Goal: Check status: Check status

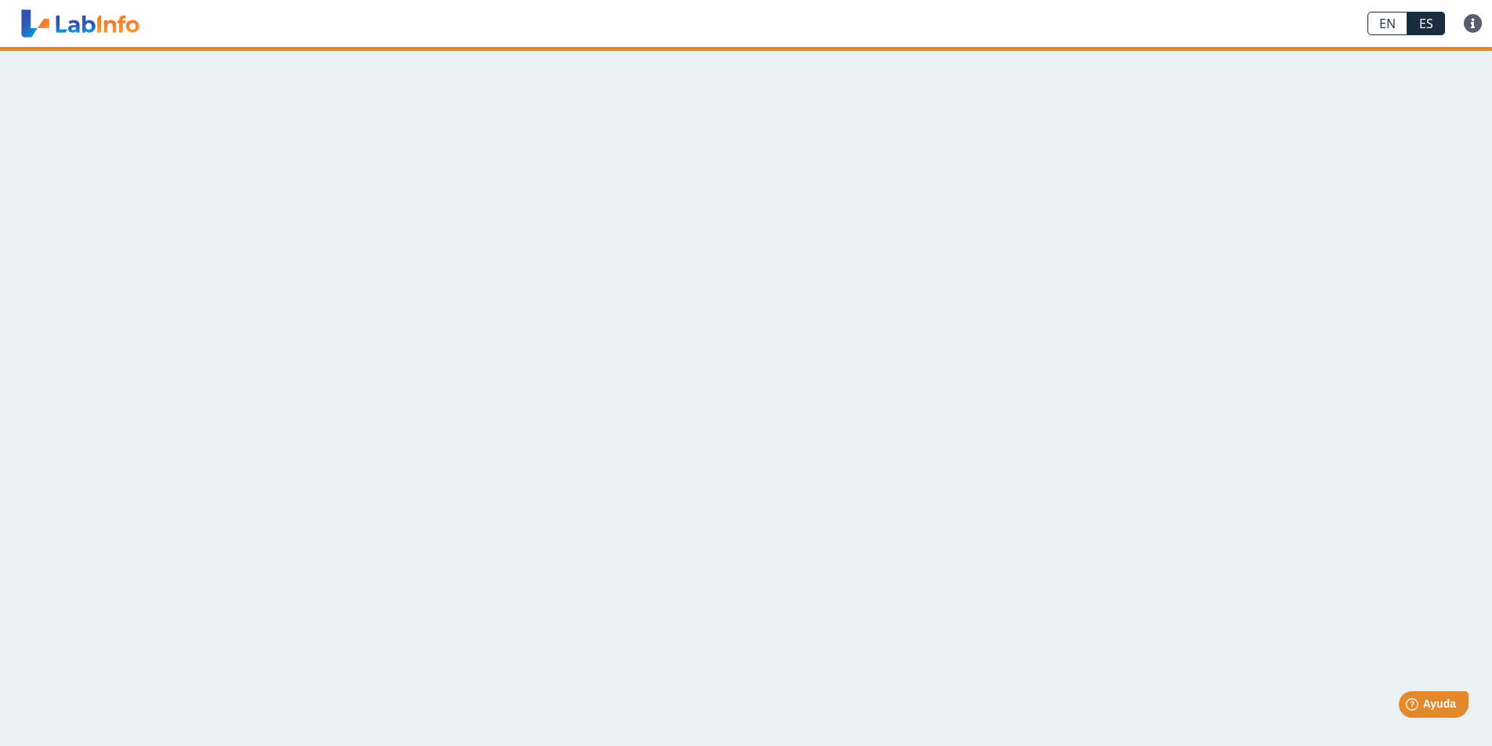
click at [766, 213] on main at bounding box center [746, 396] width 1492 height 699
click at [1418, 23] on link "ES" at bounding box center [1426, 23] width 38 height 23
click at [463, 370] on main at bounding box center [746, 396] width 1492 height 699
click at [1374, 189] on main at bounding box center [746, 396] width 1492 height 699
click at [1475, 23] on link at bounding box center [1473, 23] width 38 height 19
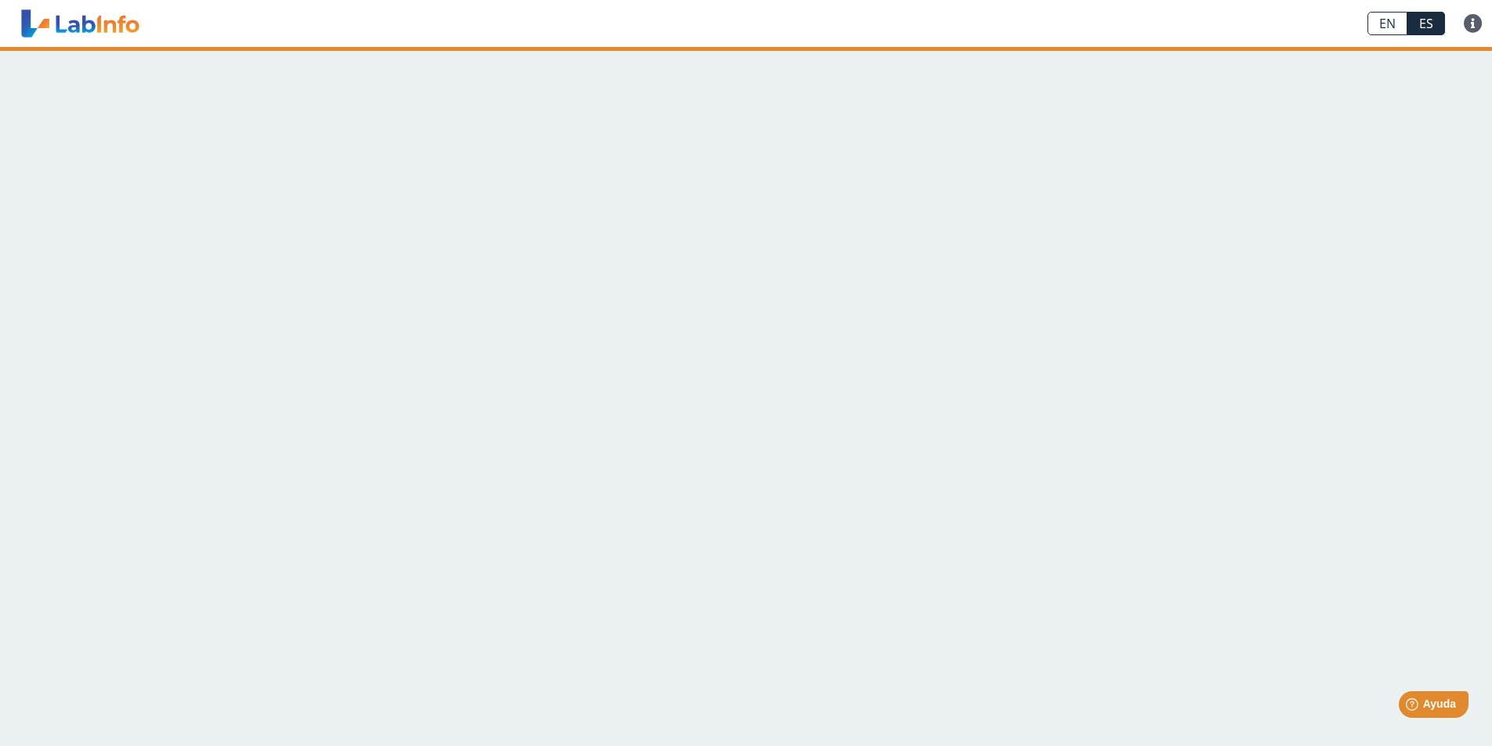
click at [1072, 219] on main at bounding box center [746, 396] width 1492 height 699
click at [93, 25] on link at bounding box center [80, 23] width 129 height 39
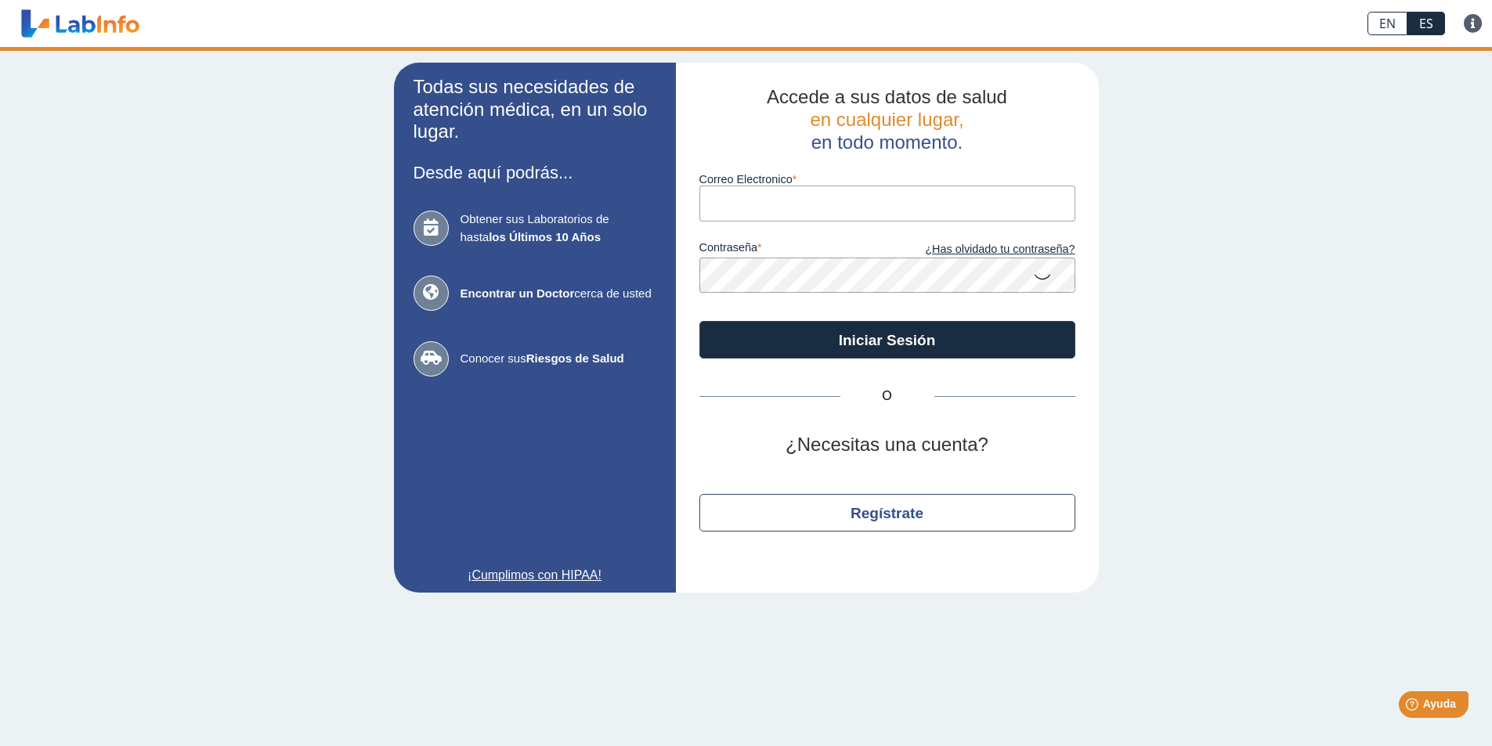
click at [789, 199] on input "Correo Electronico" at bounding box center [887, 203] width 376 height 35
type input "milysalmeron@yahoo.com"
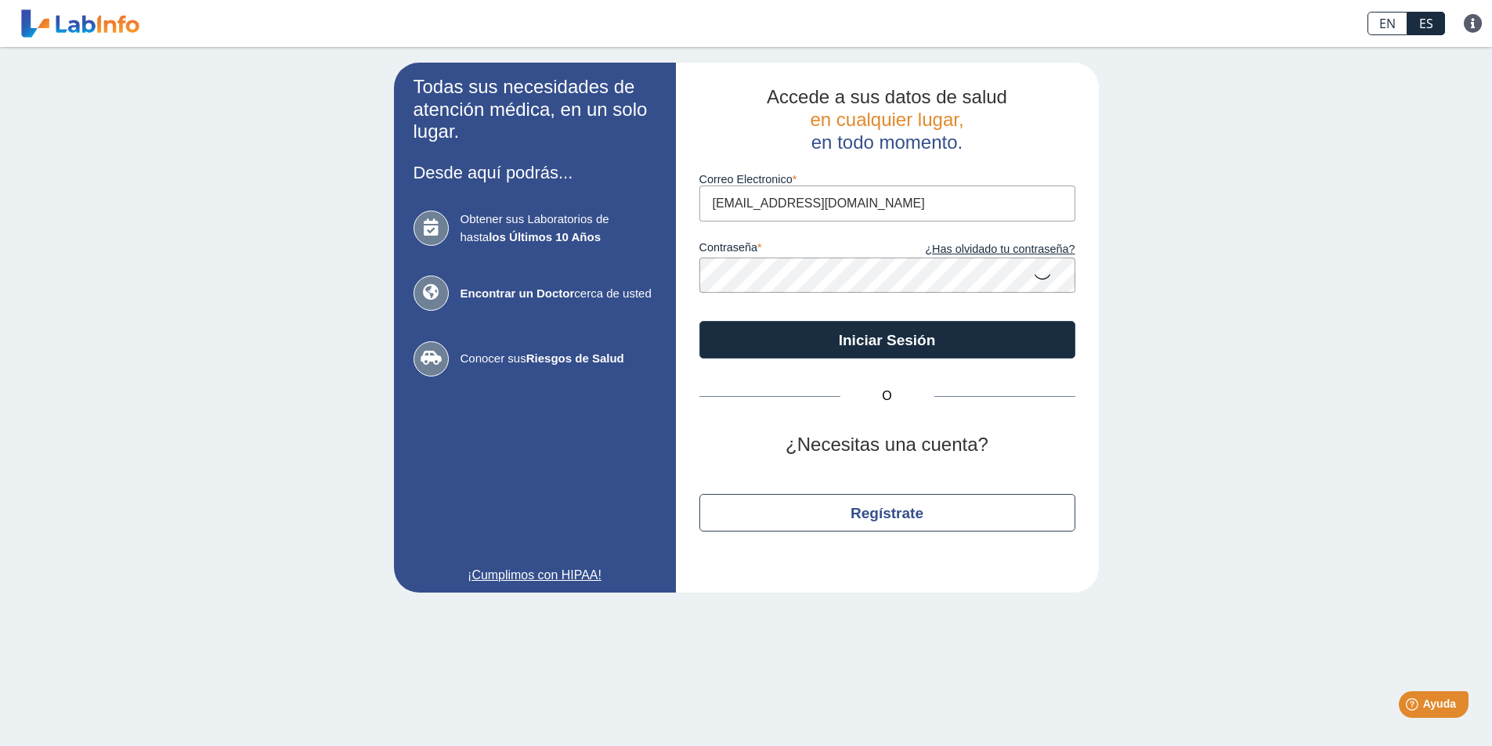
click at [699, 321] on button "Iniciar Sesión" at bounding box center [887, 340] width 376 height 38
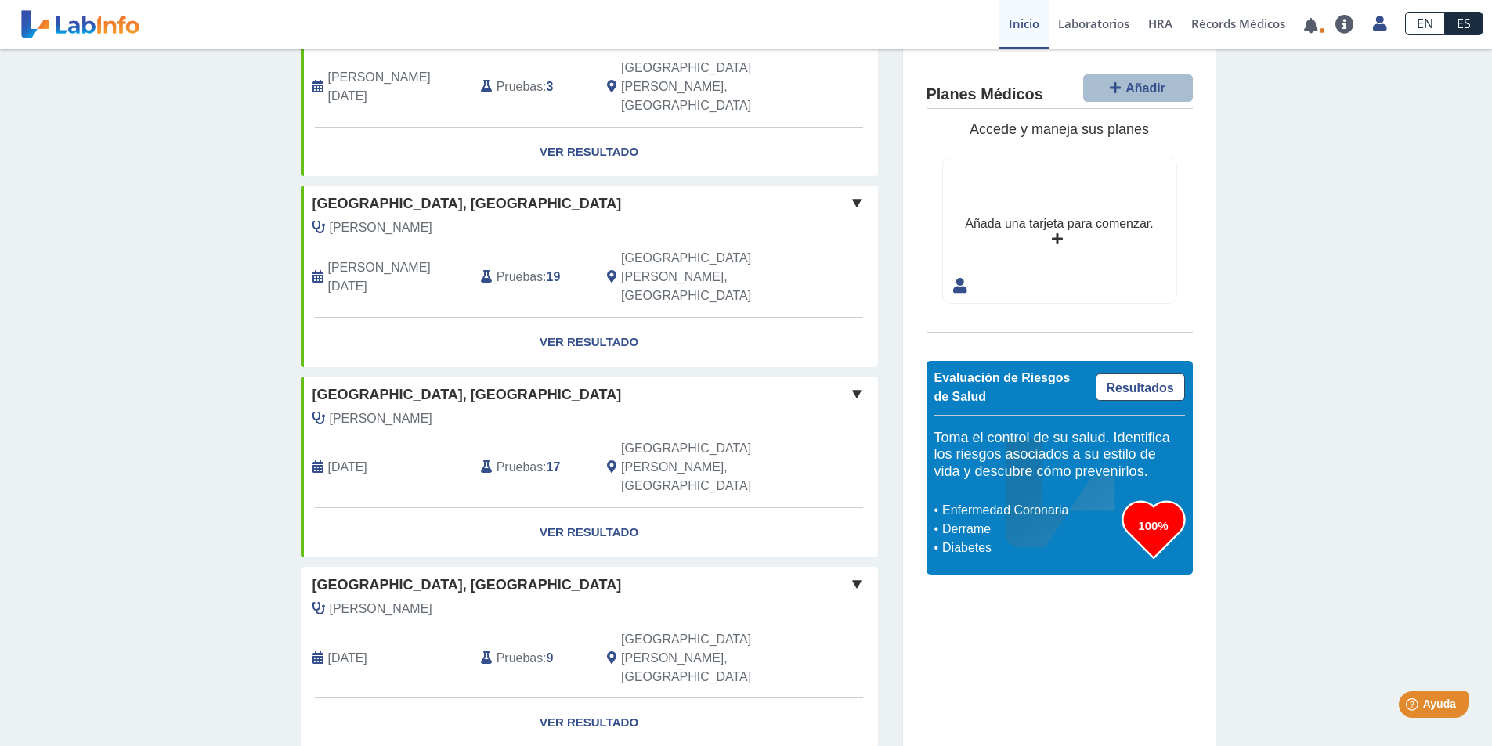
scroll to position [235, 0]
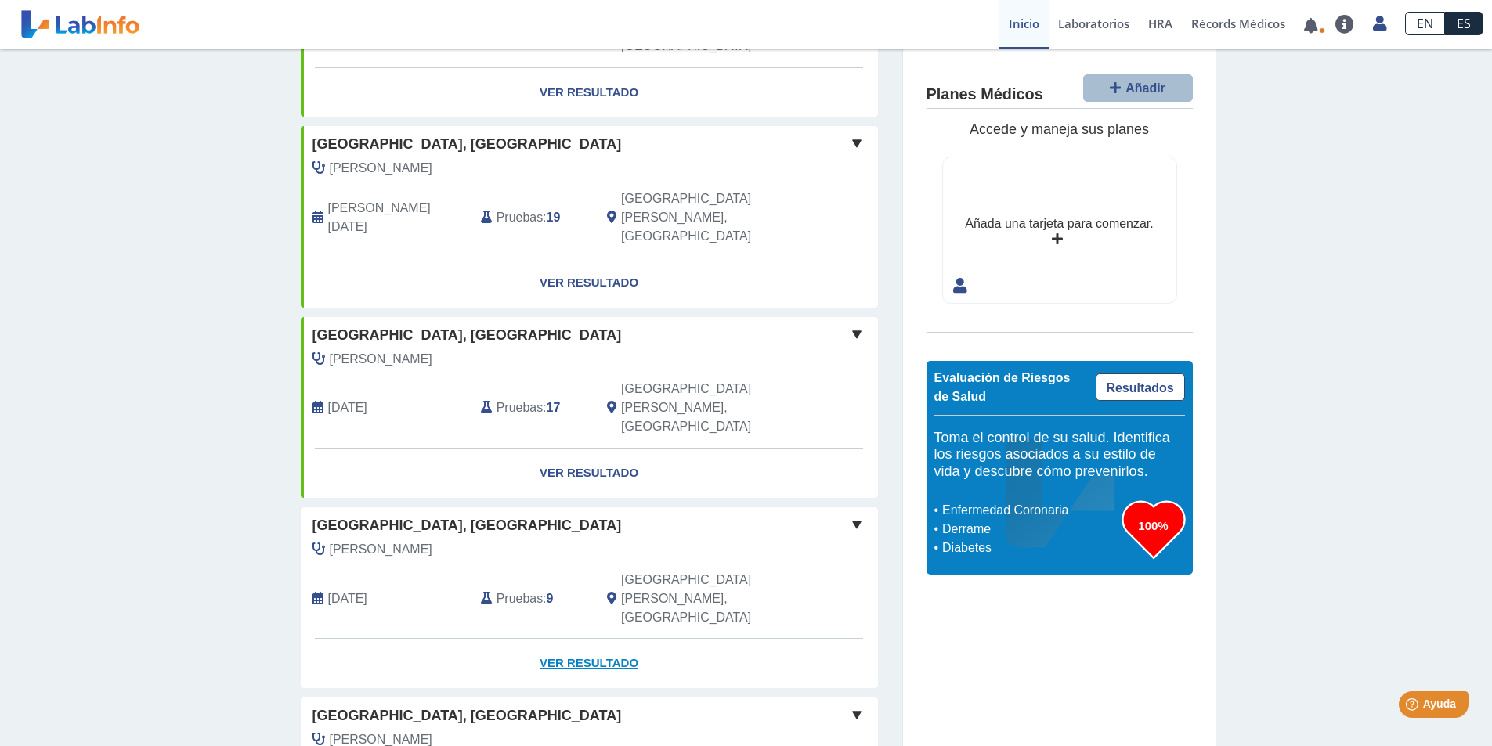
click at [569, 639] on link "Ver Resultado" at bounding box center [589, 663] width 577 height 49
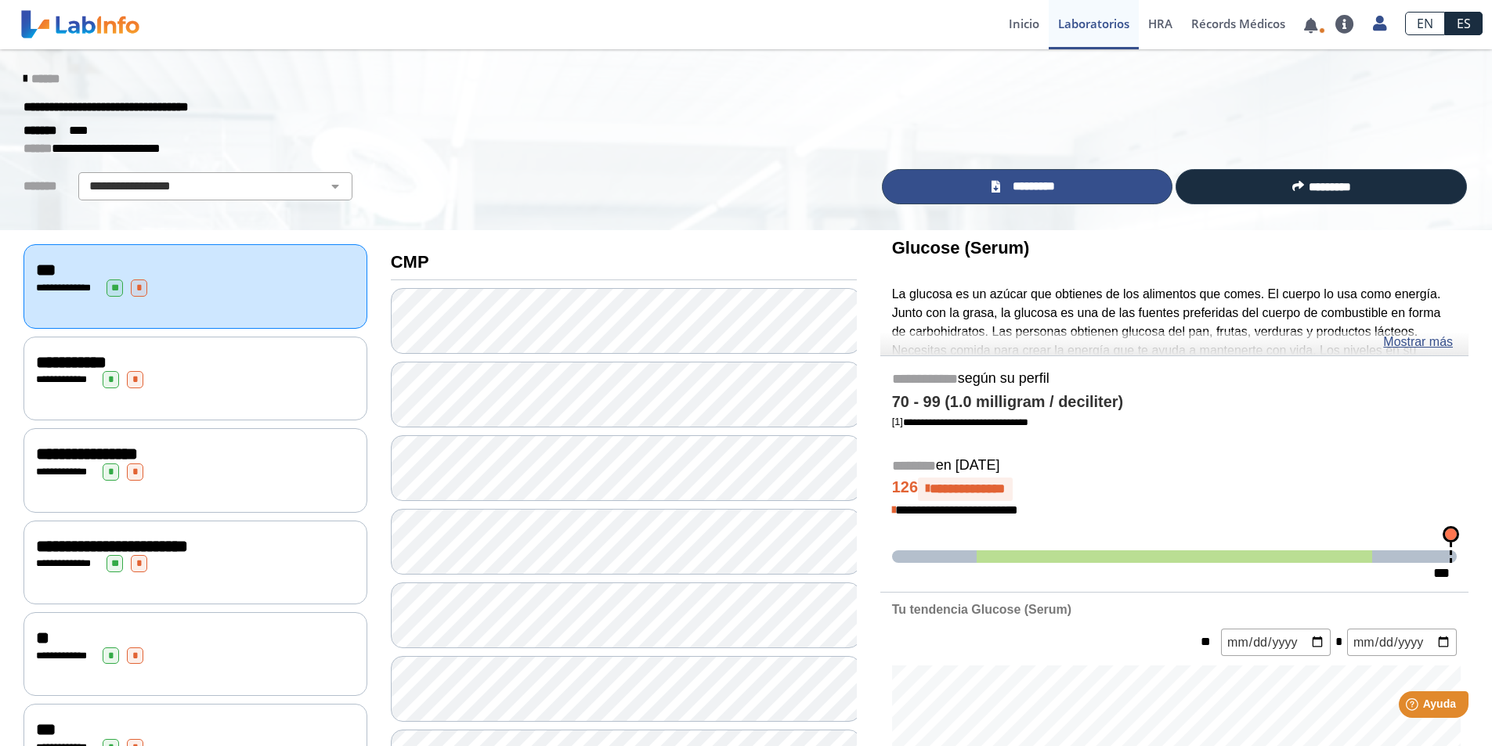
click at [1028, 185] on span "*********" at bounding box center [1033, 187] width 57 height 18
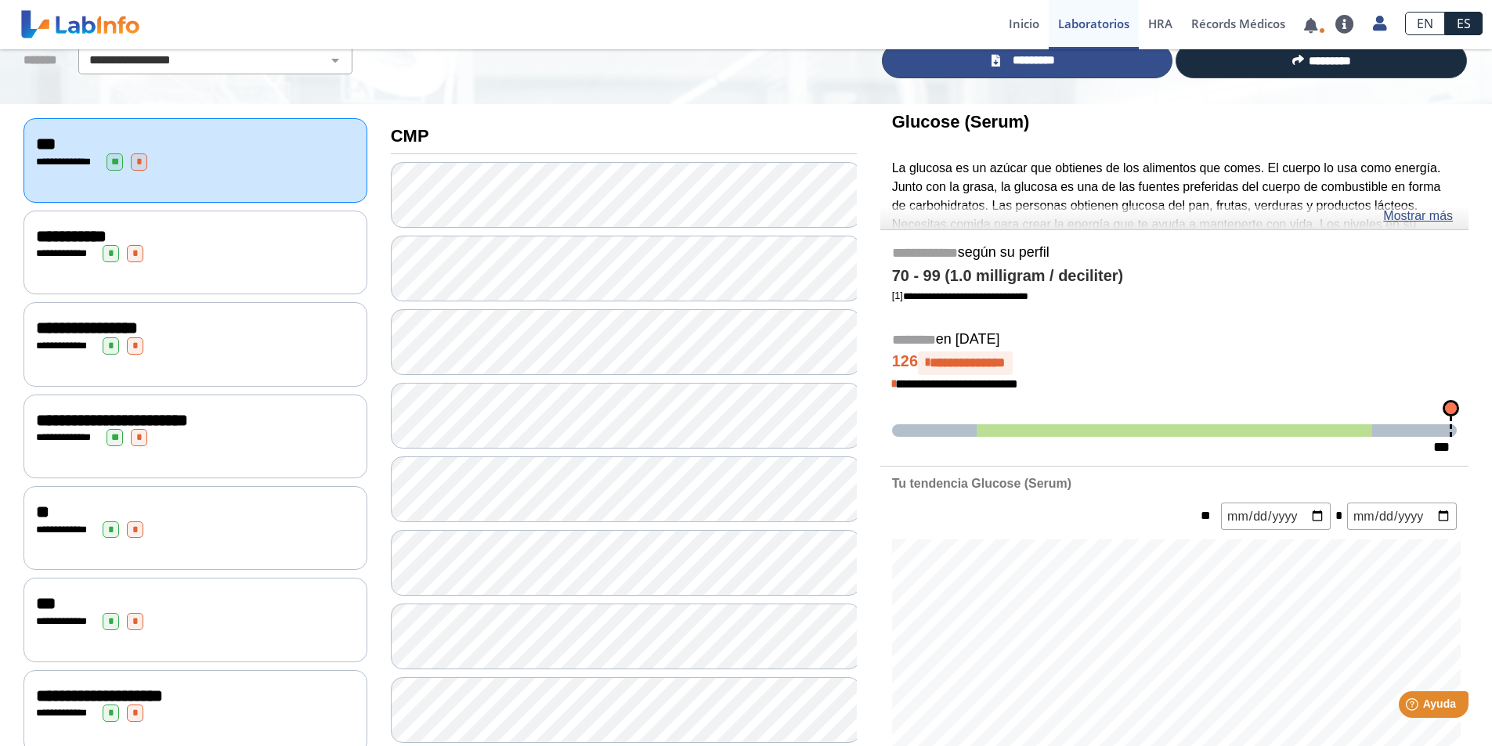
scroll to position [107, 0]
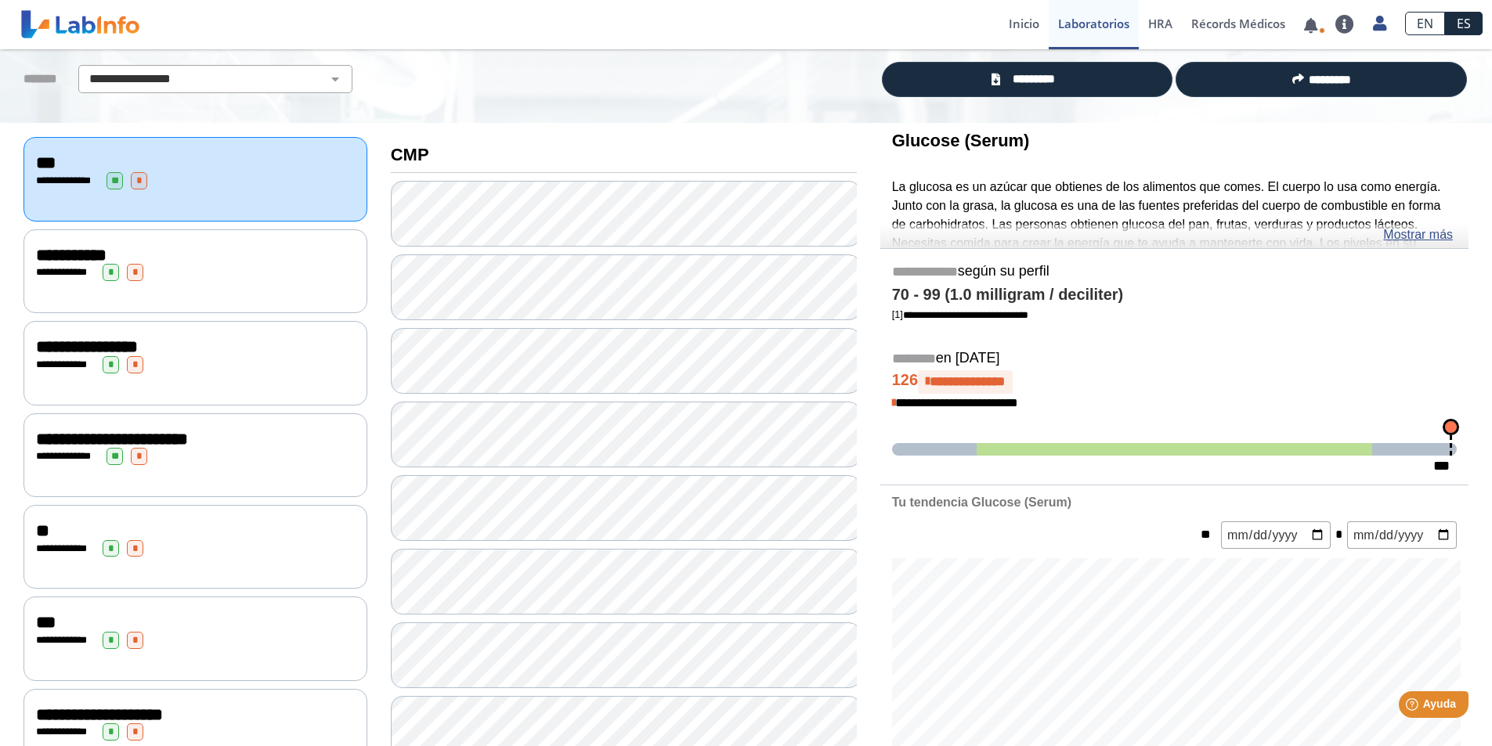
click at [227, 359] on div "**********" at bounding box center [195, 364] width 319 height 17
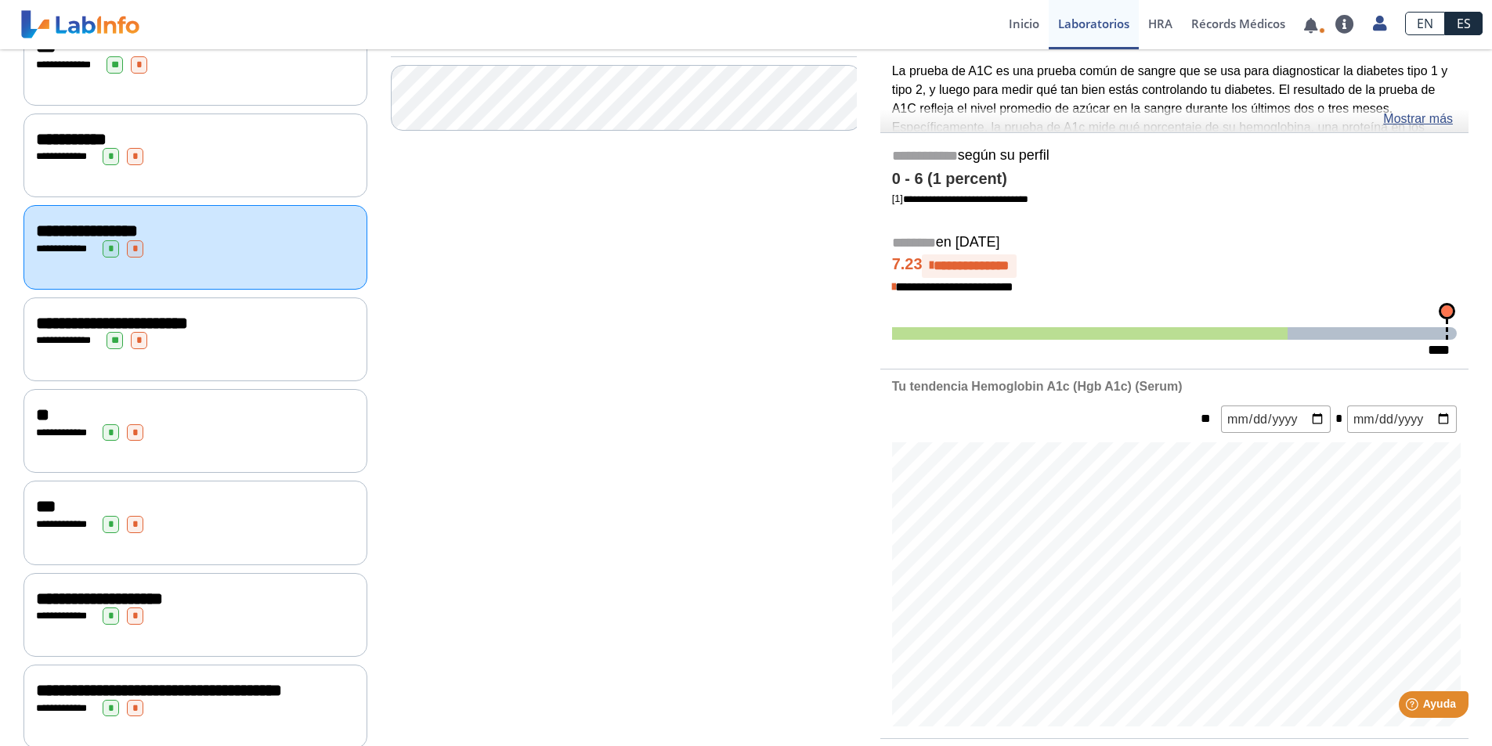
scroll to position [264, 0]
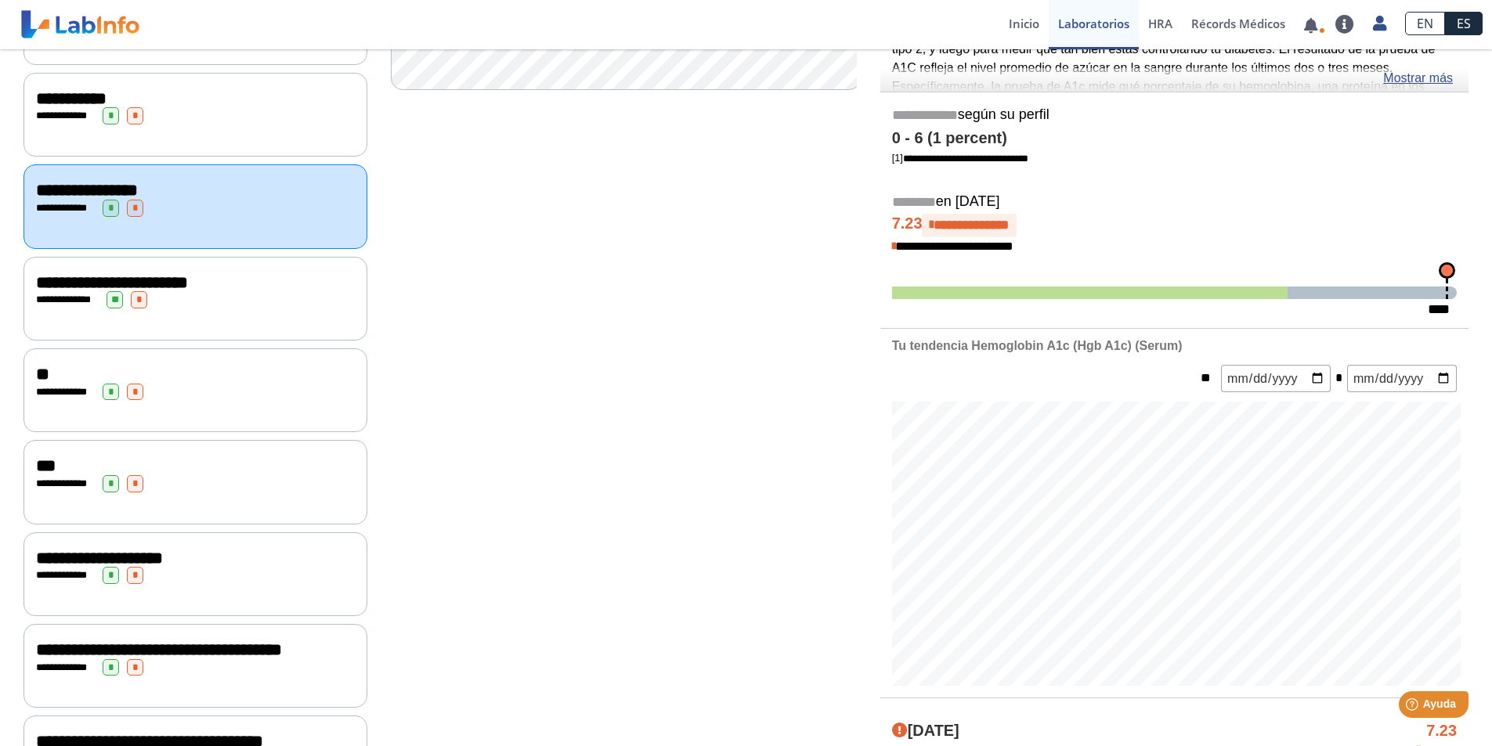
click at [188, 284] on span "**********" at bounding box center [112, 282] width 152 height 17
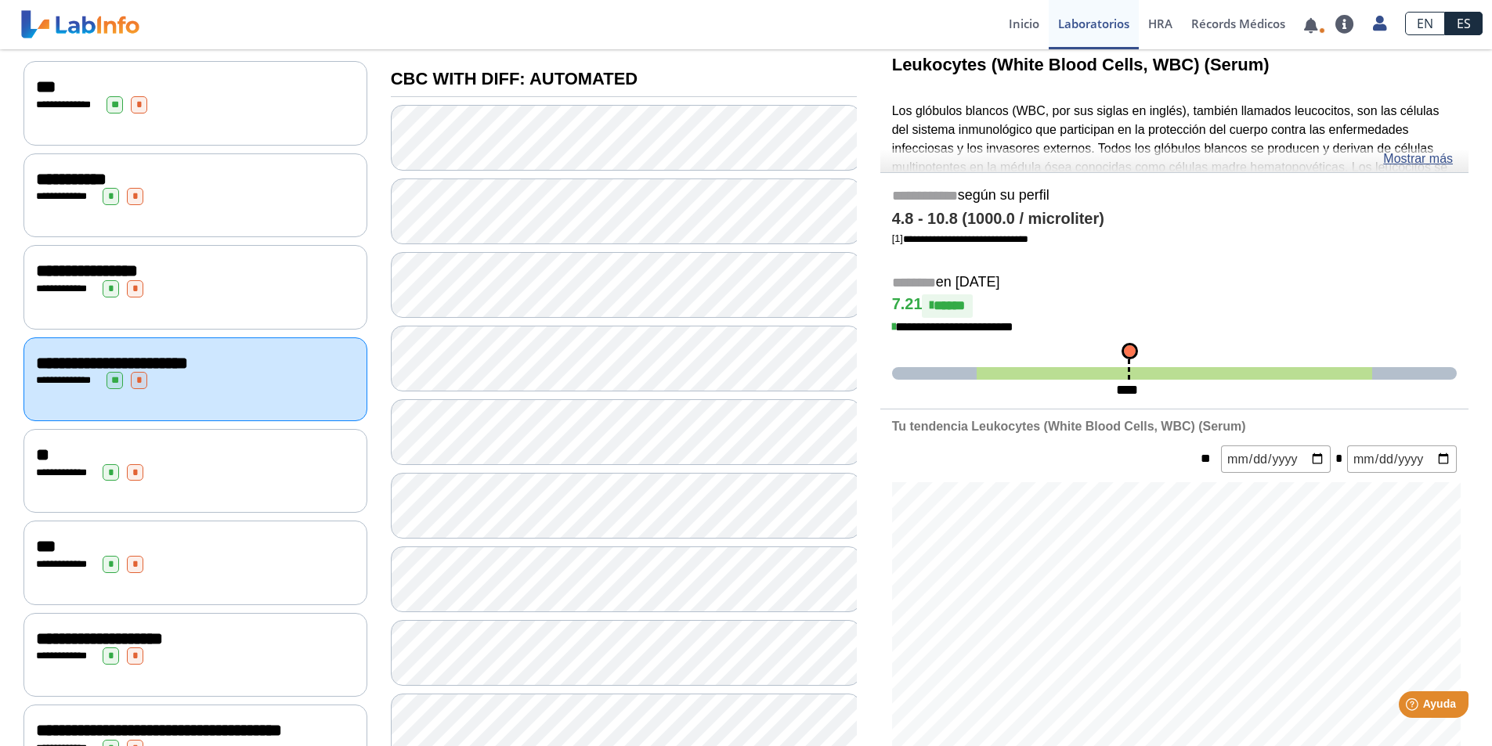
scroll to position [29, 0]
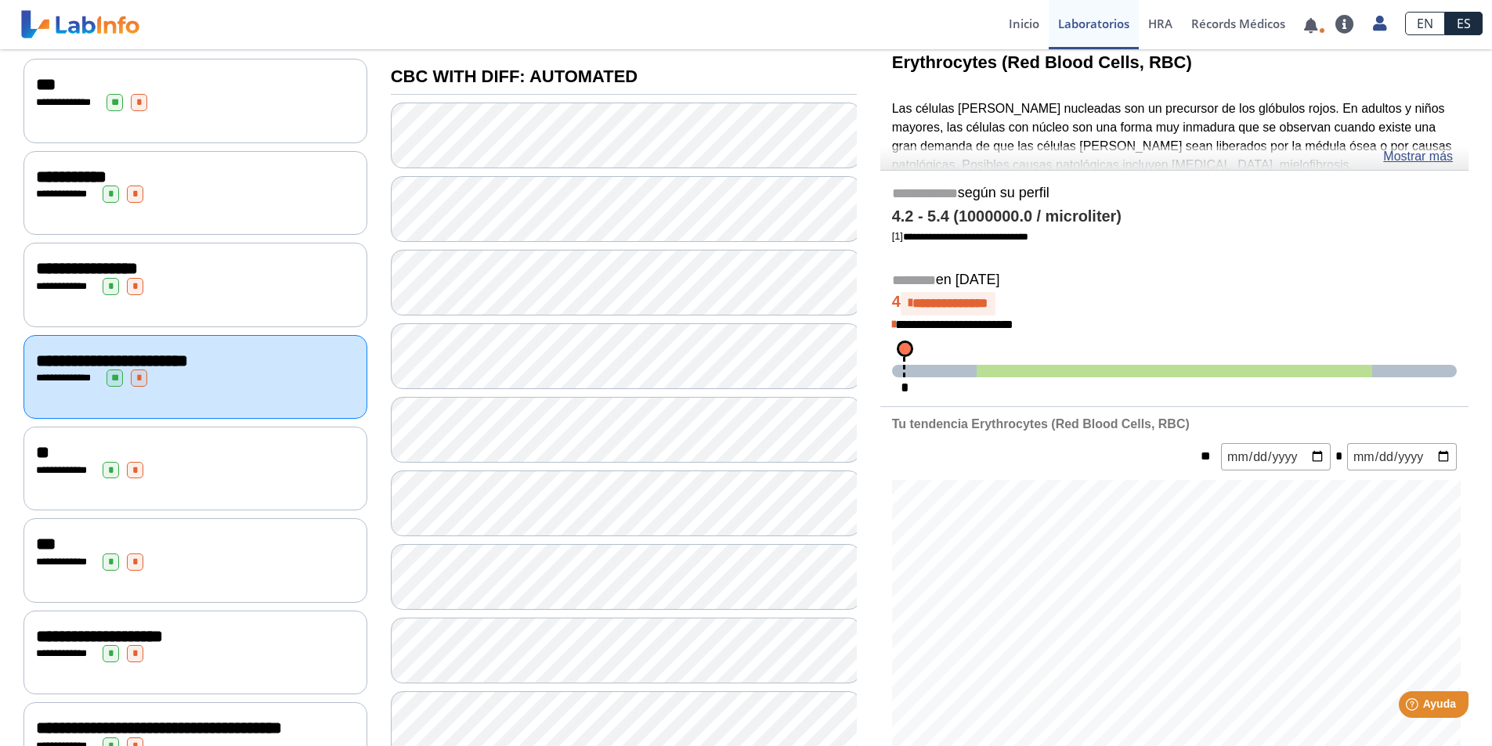
scroll to position [264, 0]
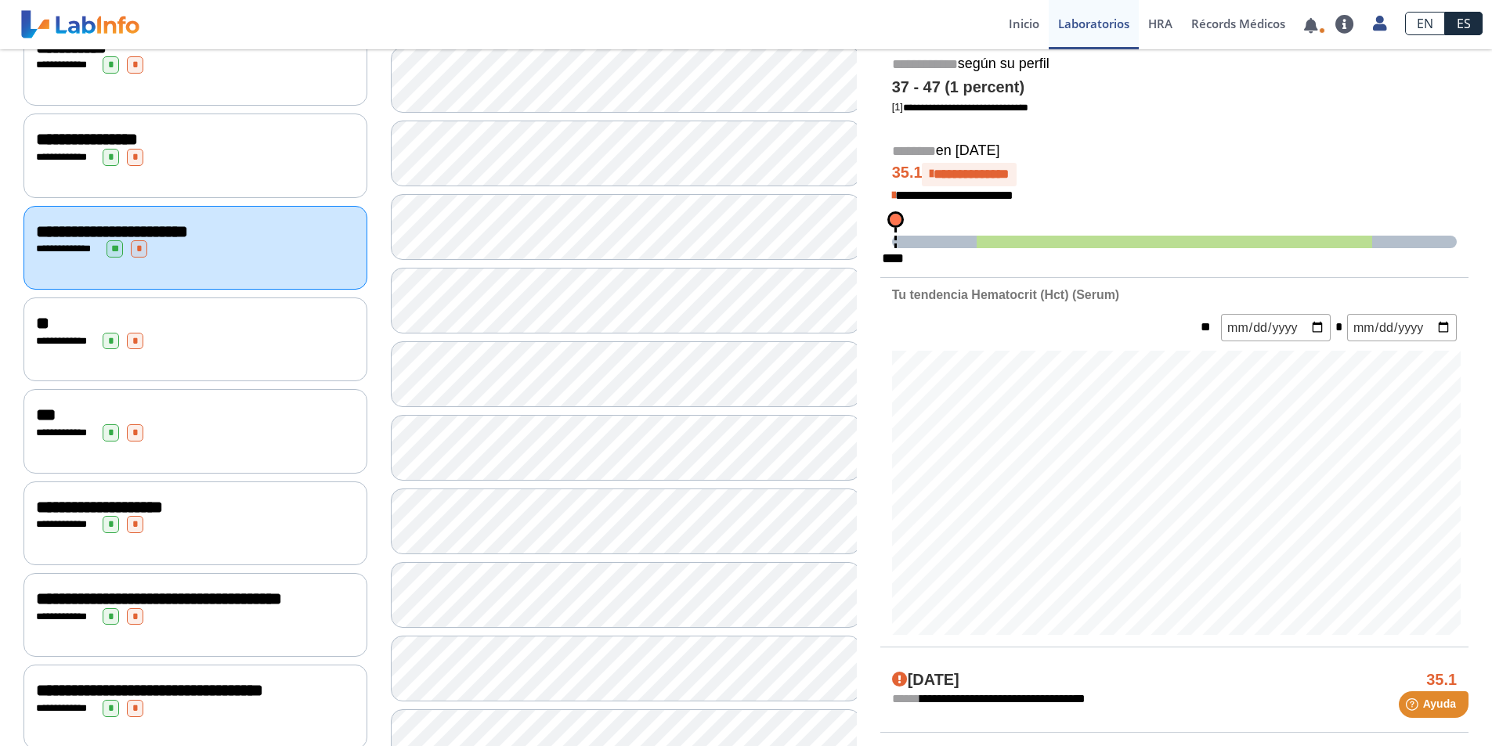
scroll to position [342, 0]
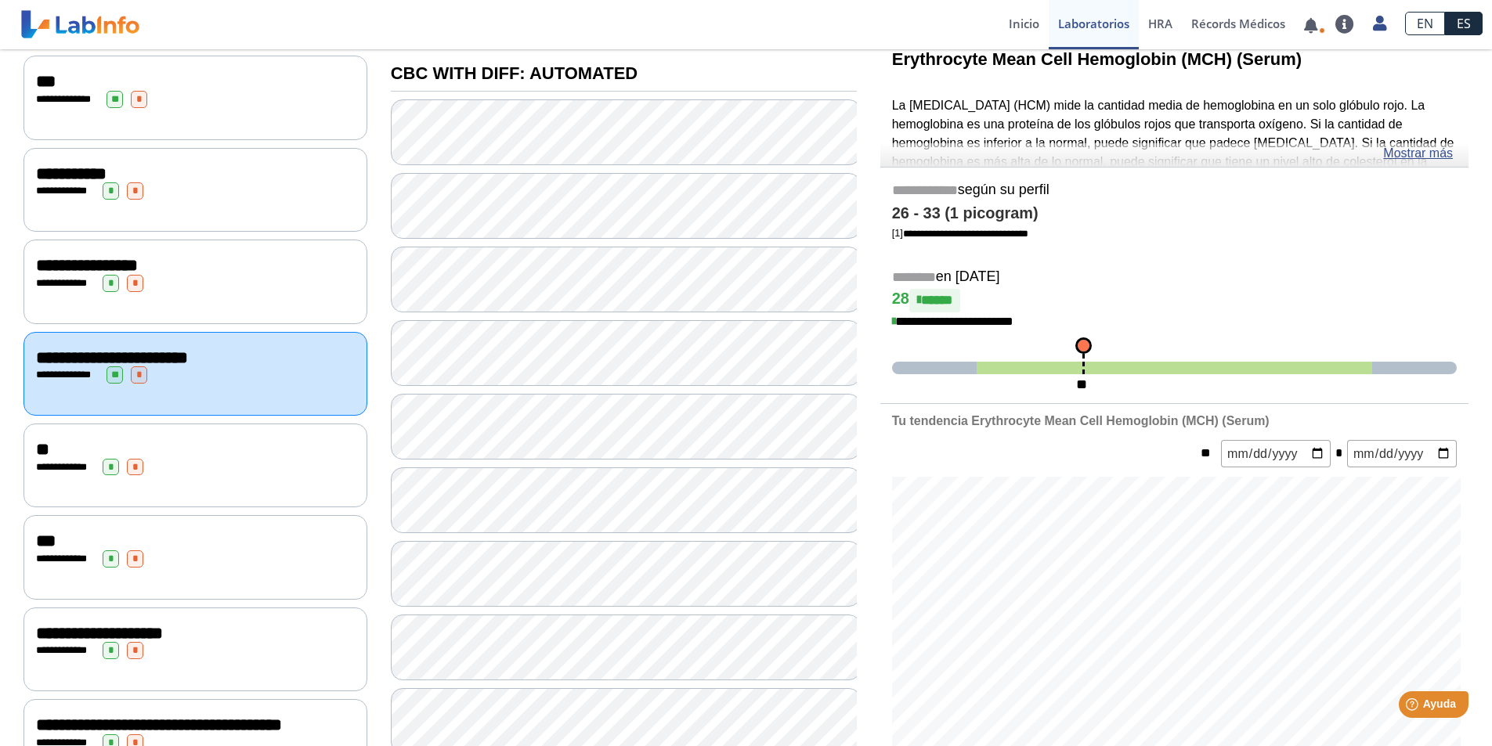
scroll to position [107, 0]
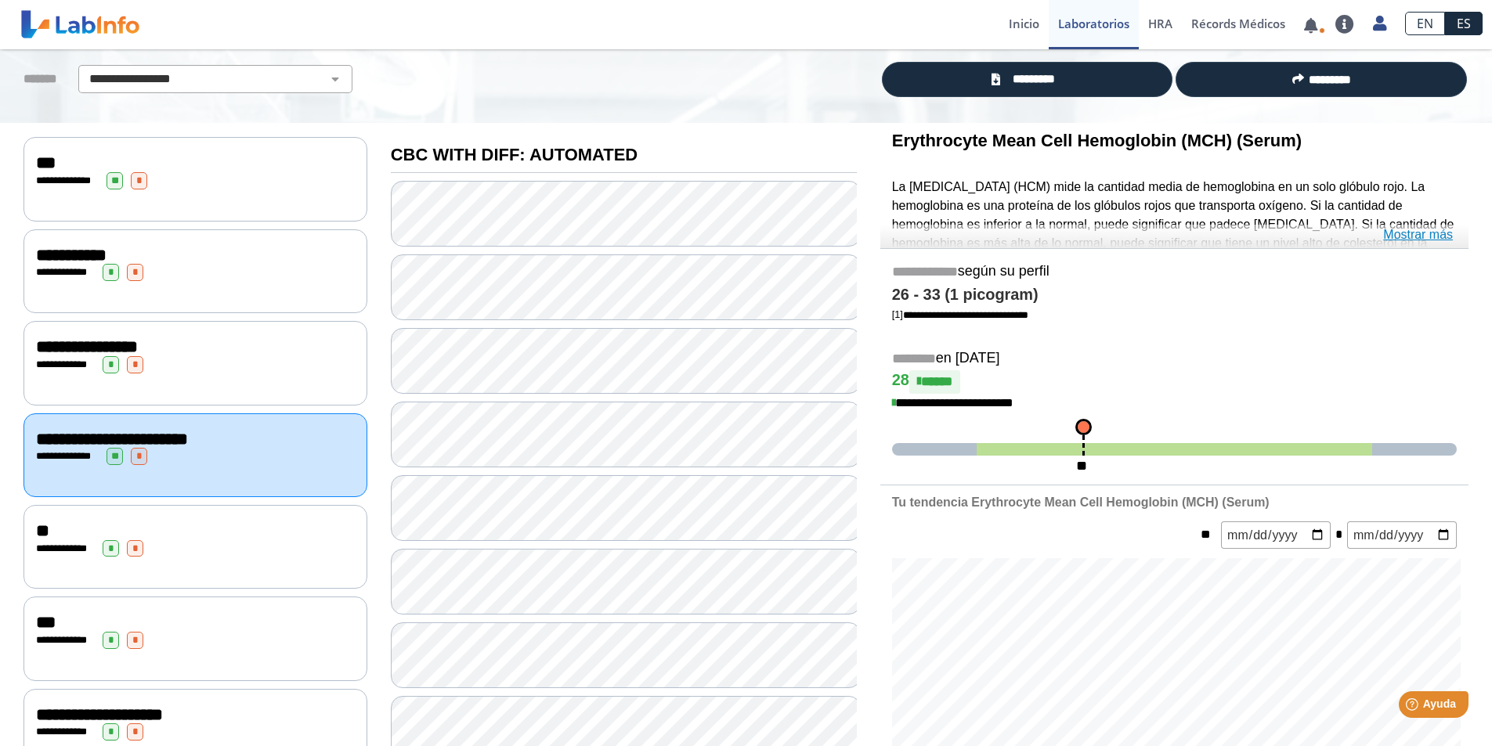
click at [1426, 231] on link "Mostrar más" at bounding box center [1418, 235] width 70 height 19
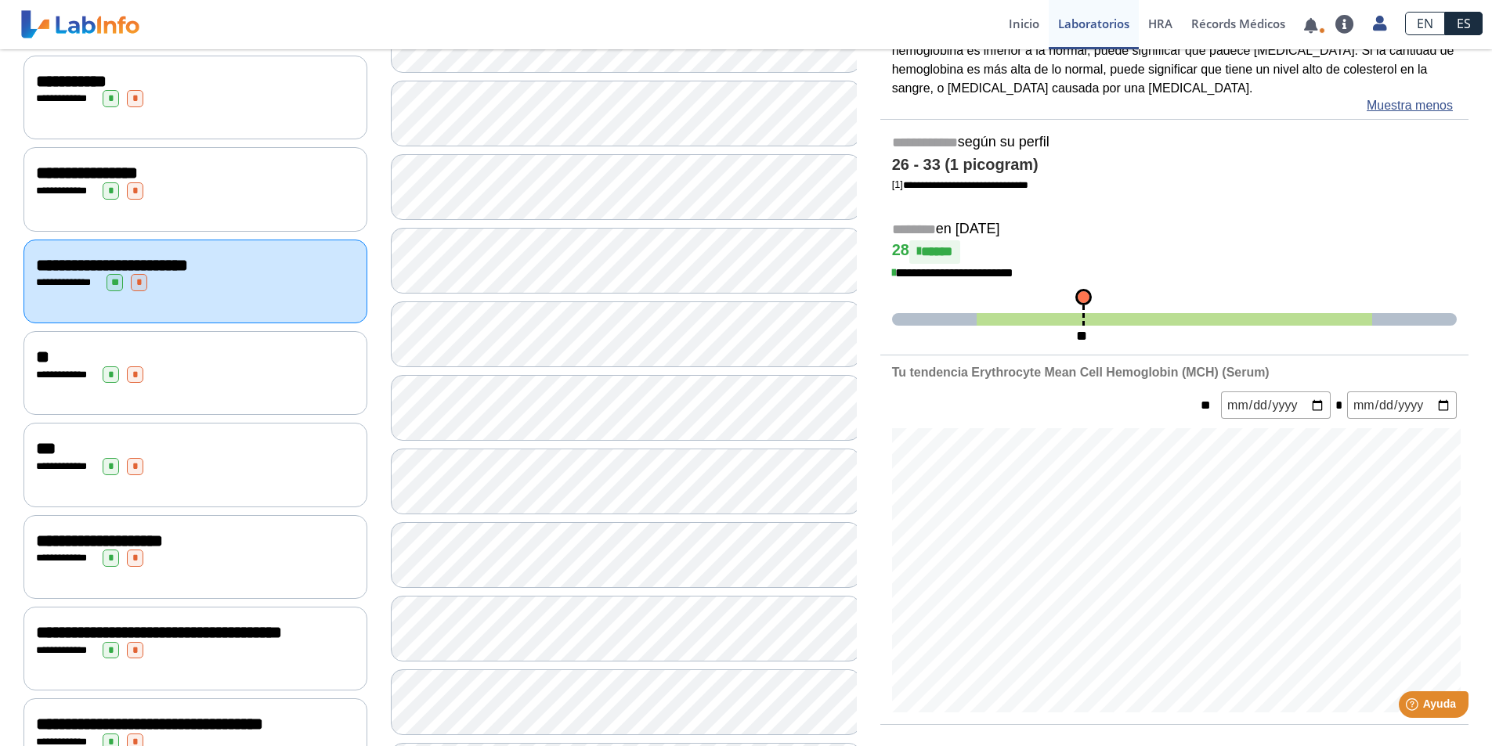
scroll to position [420, 0]
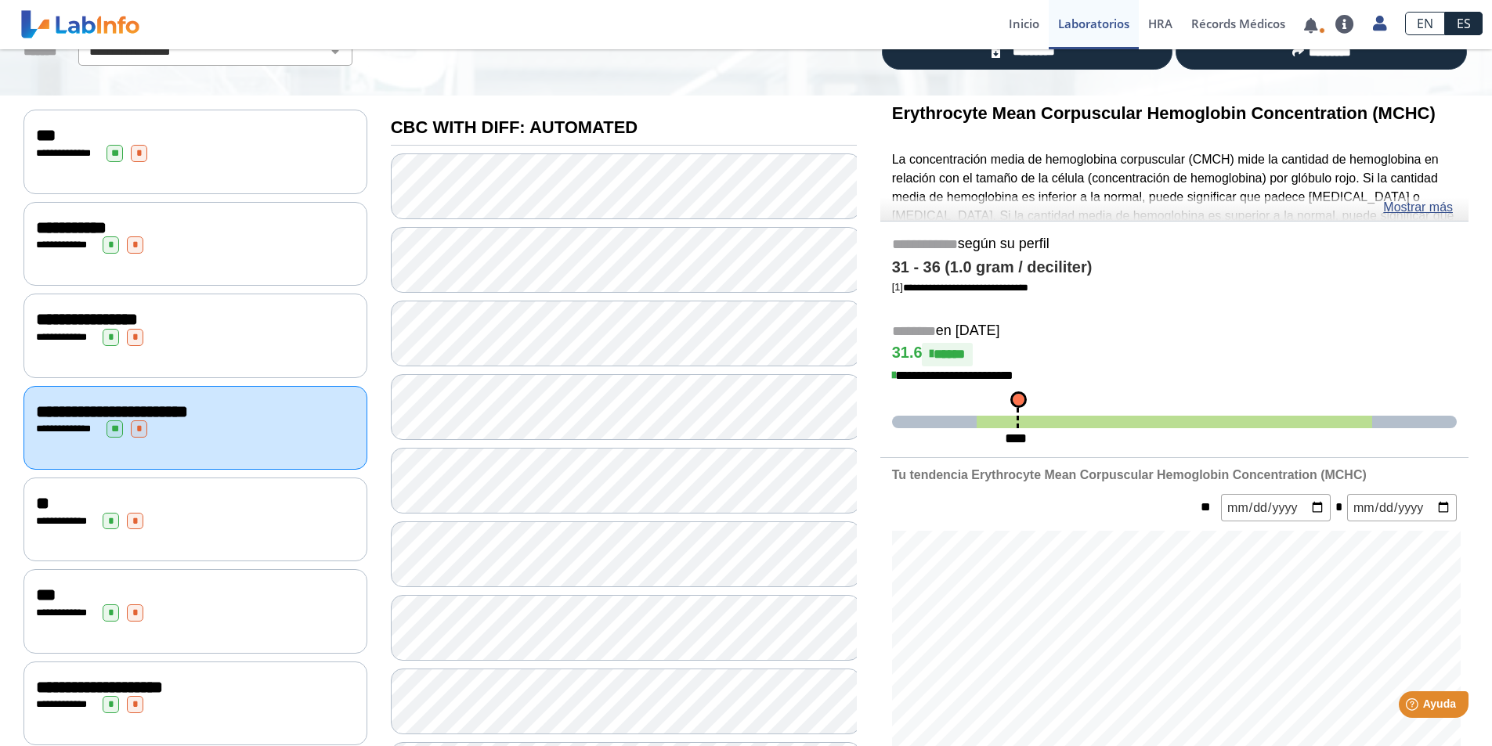
scroll to position [107, 0]
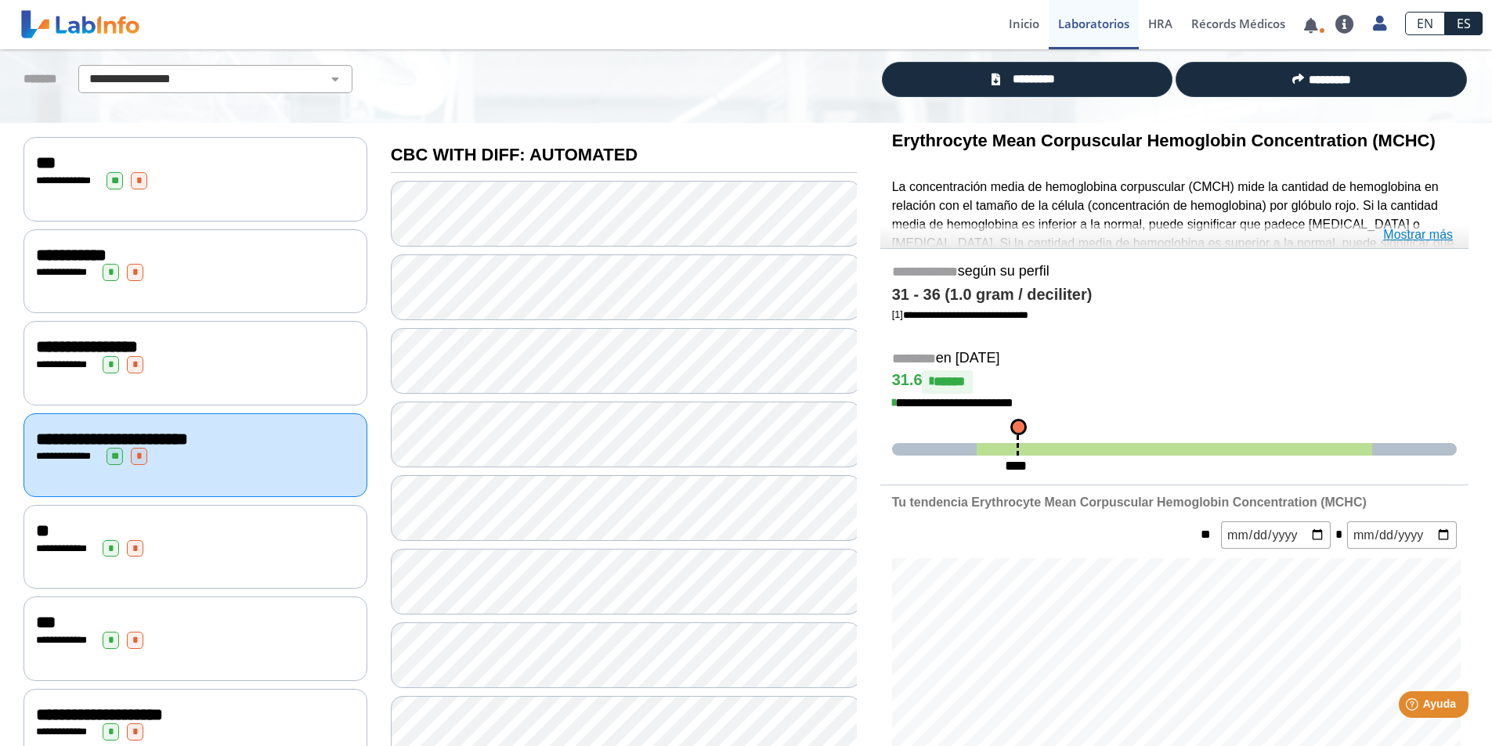
click at [1428, 233] on link "Mostrar más" at bounding box center [1418, 235] width 70 height 19
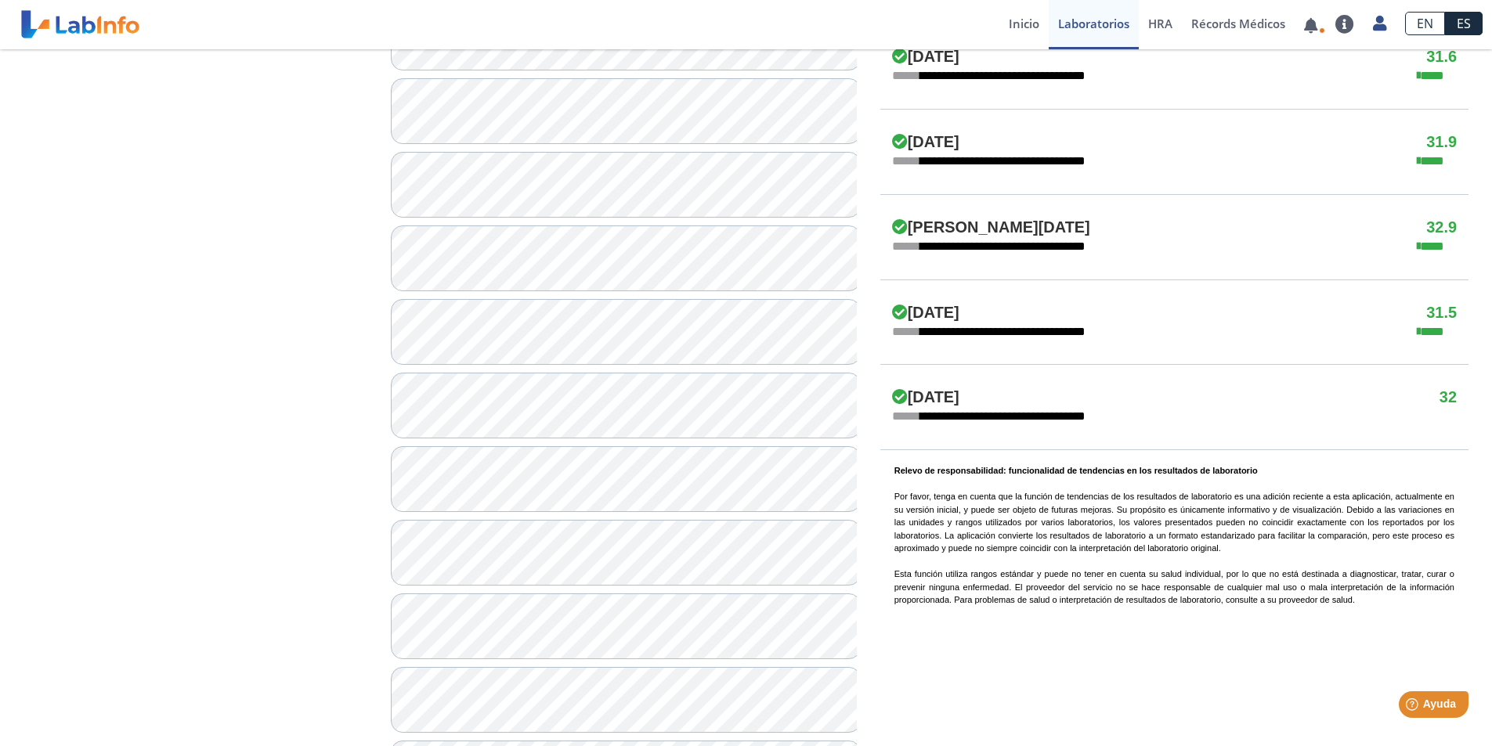
scroll to position [1047, 0]
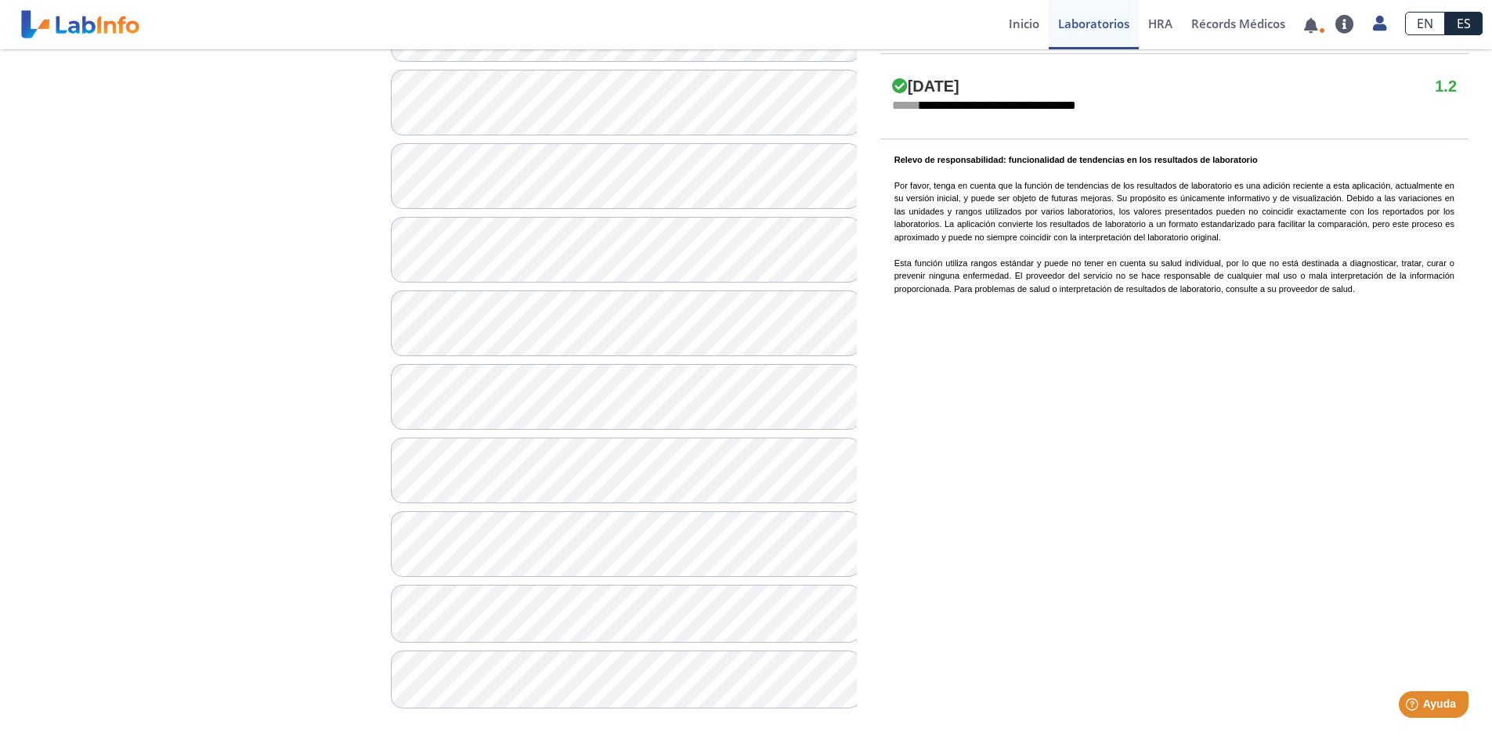
scroll to position [1251, 0]
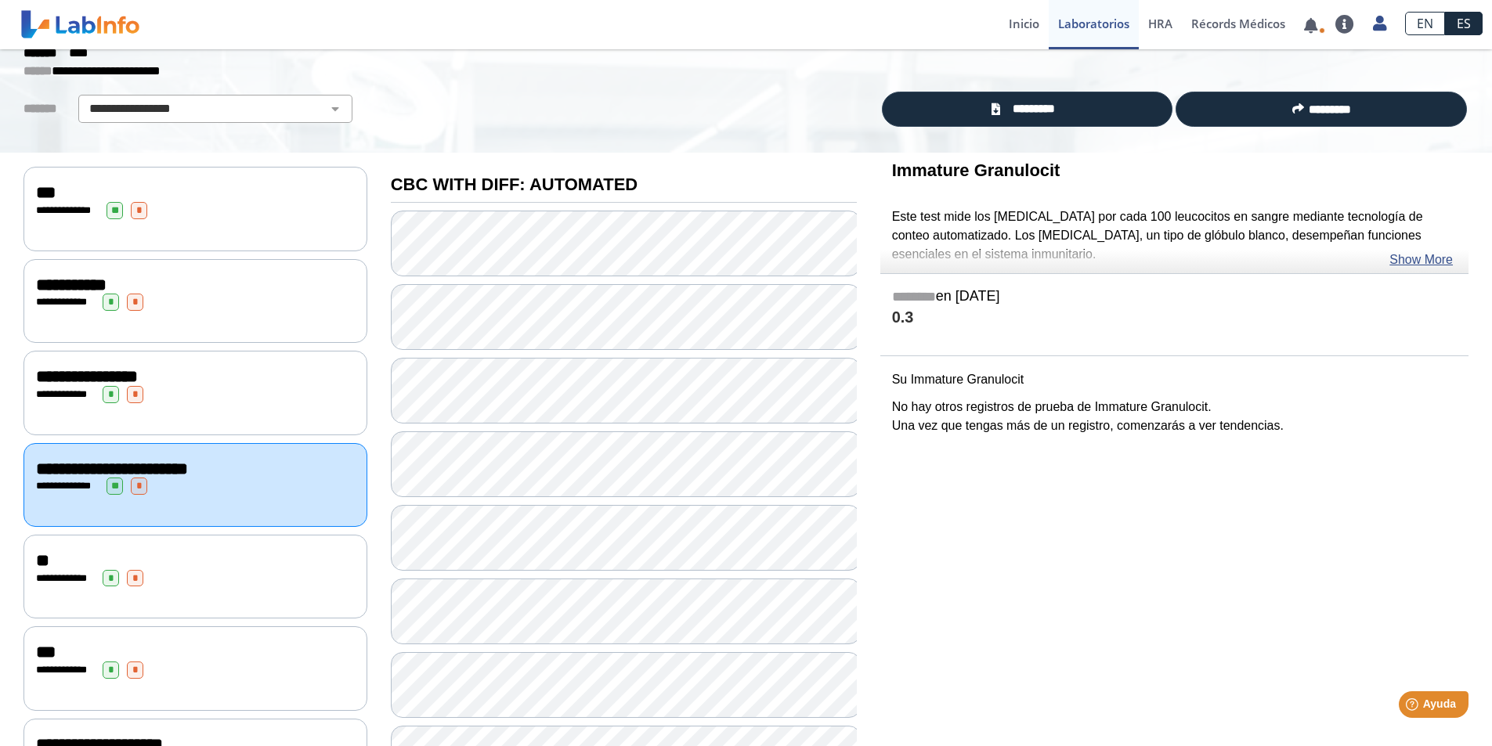
scroll to position [76, 0]
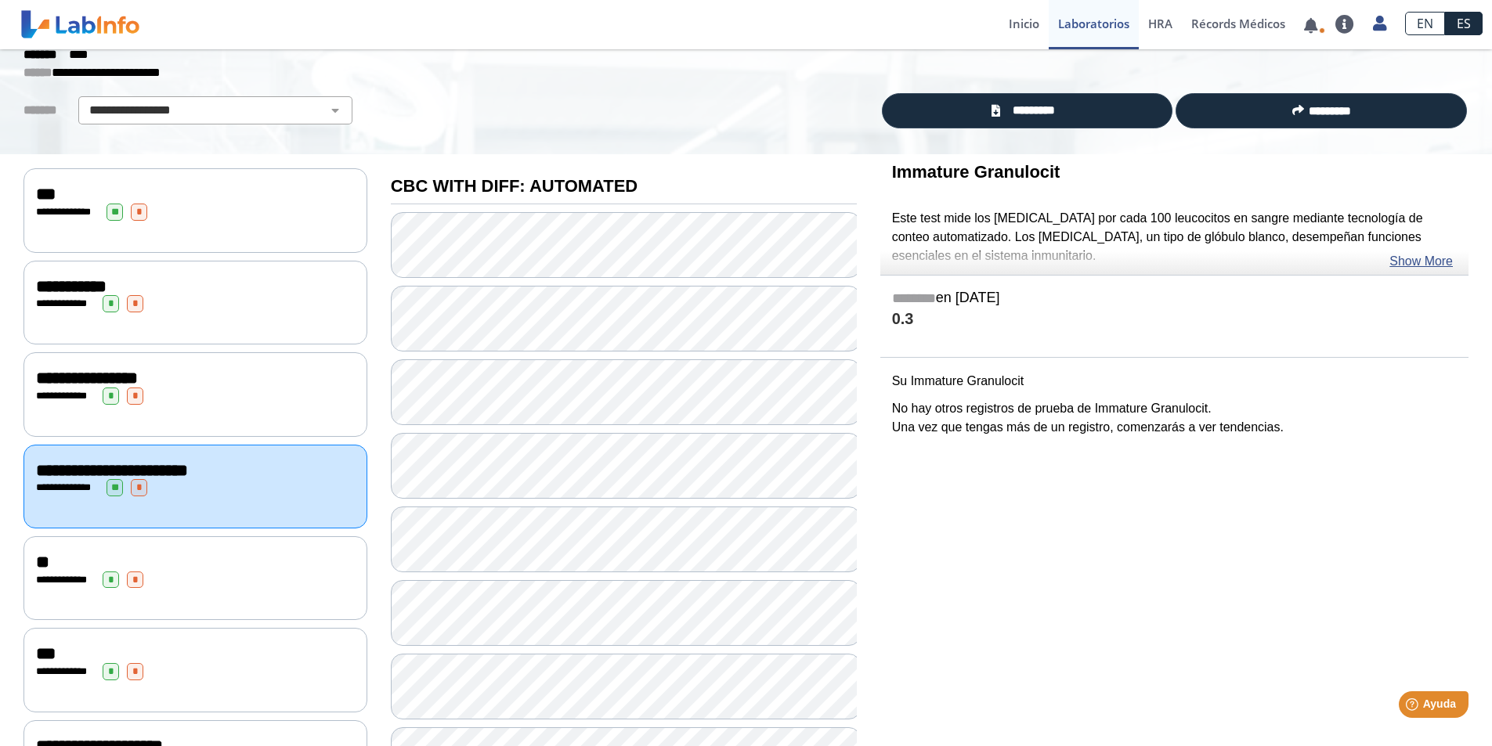
click at [230, 583] on div "**********" at bounding box center [195, 578] width 344 height 84
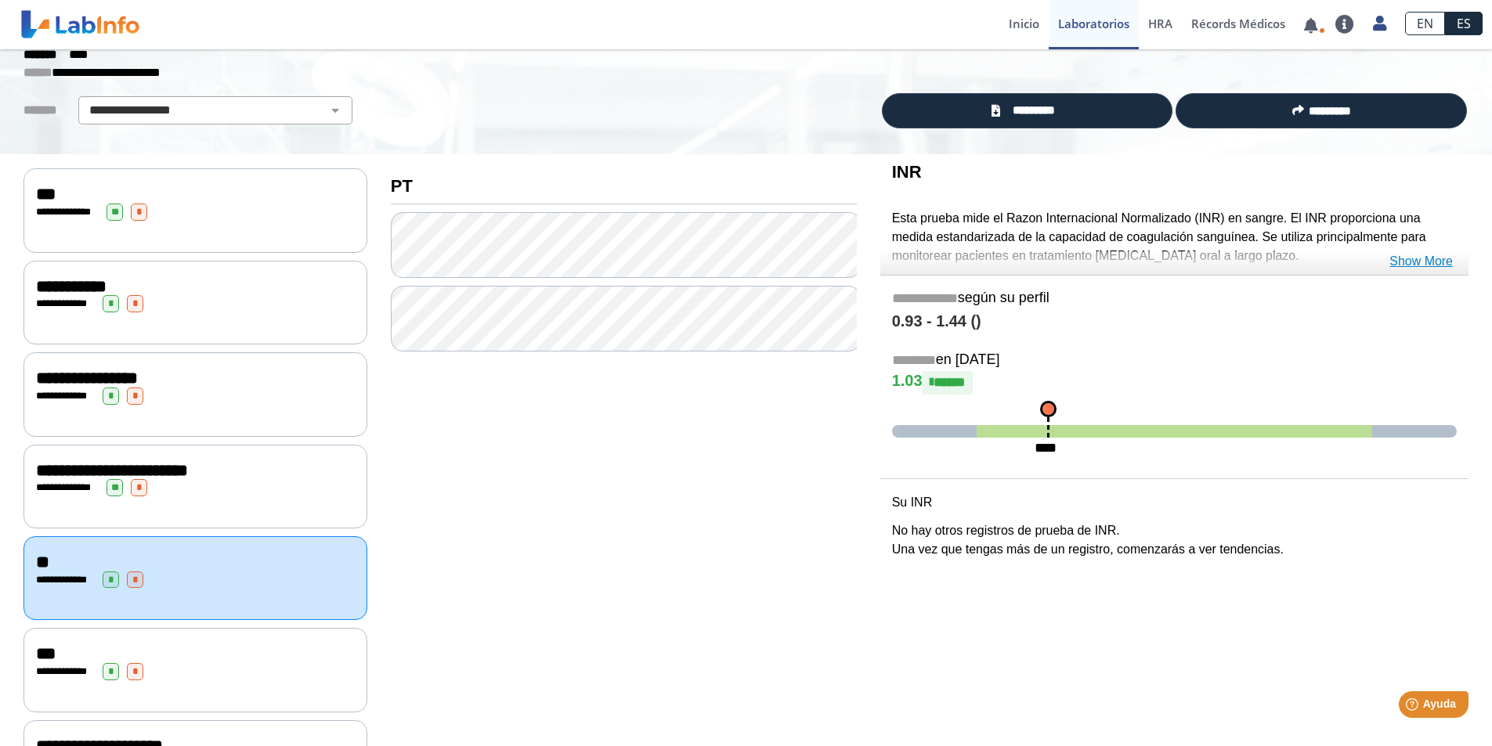
click at [1420, 256] on link "Show More" at bounding box center [1420, 261] width 63 height 19
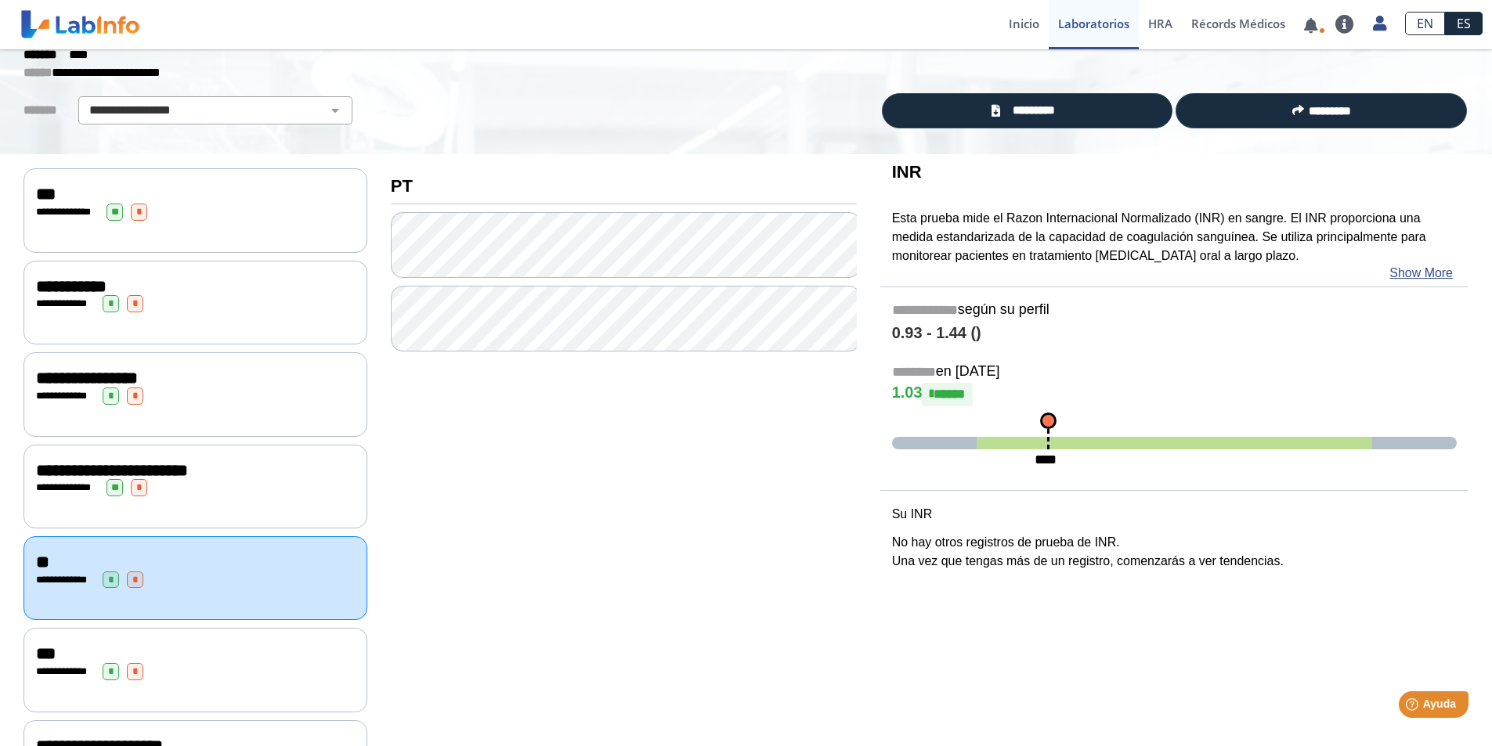
click at [282, 663] on div "**********" at bounding box center [195, 671] width 319 height 17
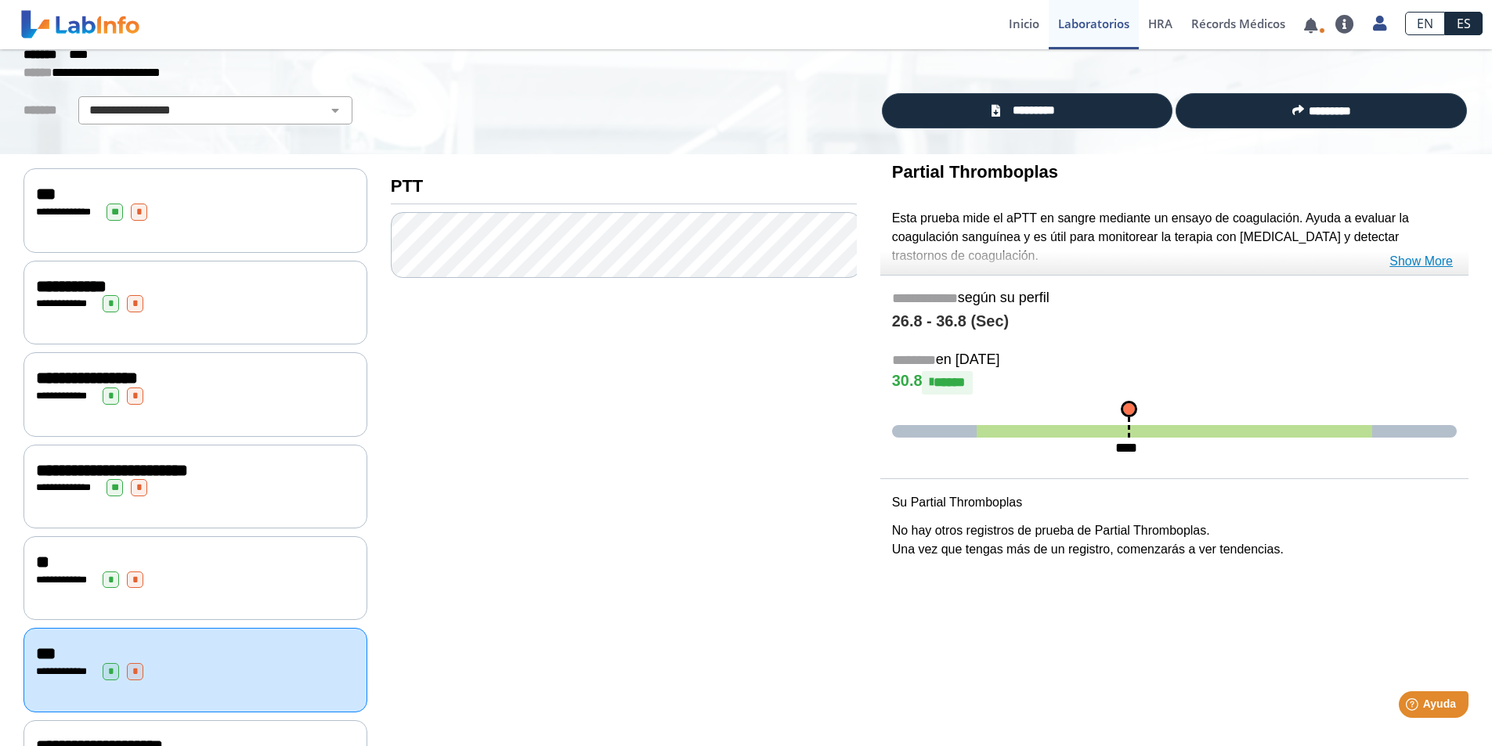
click at [1410, 260] on link "Show More" at bounding box center [1420, 261] width 63 height 19
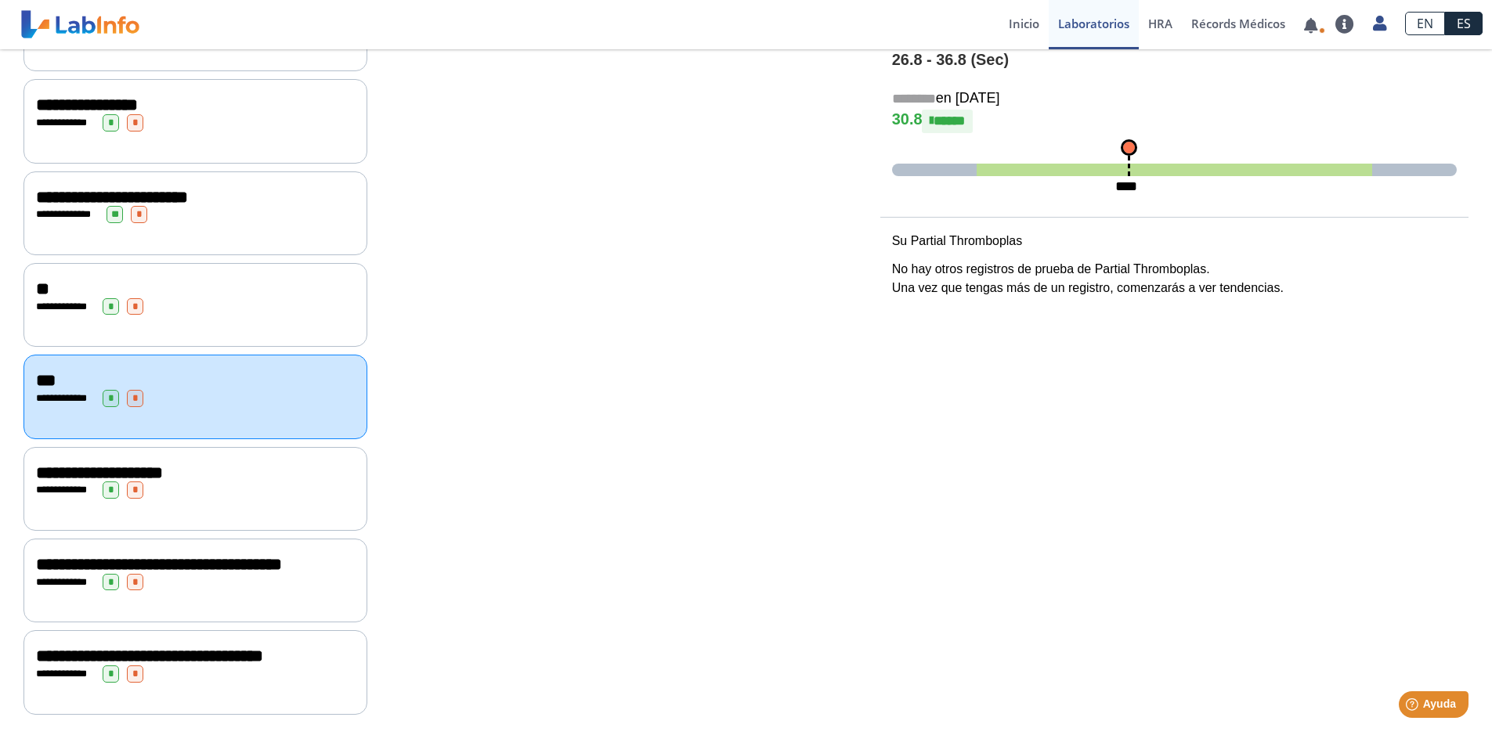
scroll to position [369, 0]
click at [214, 555] on div "**********" at bounding box center [195, 564] width 319 height 19
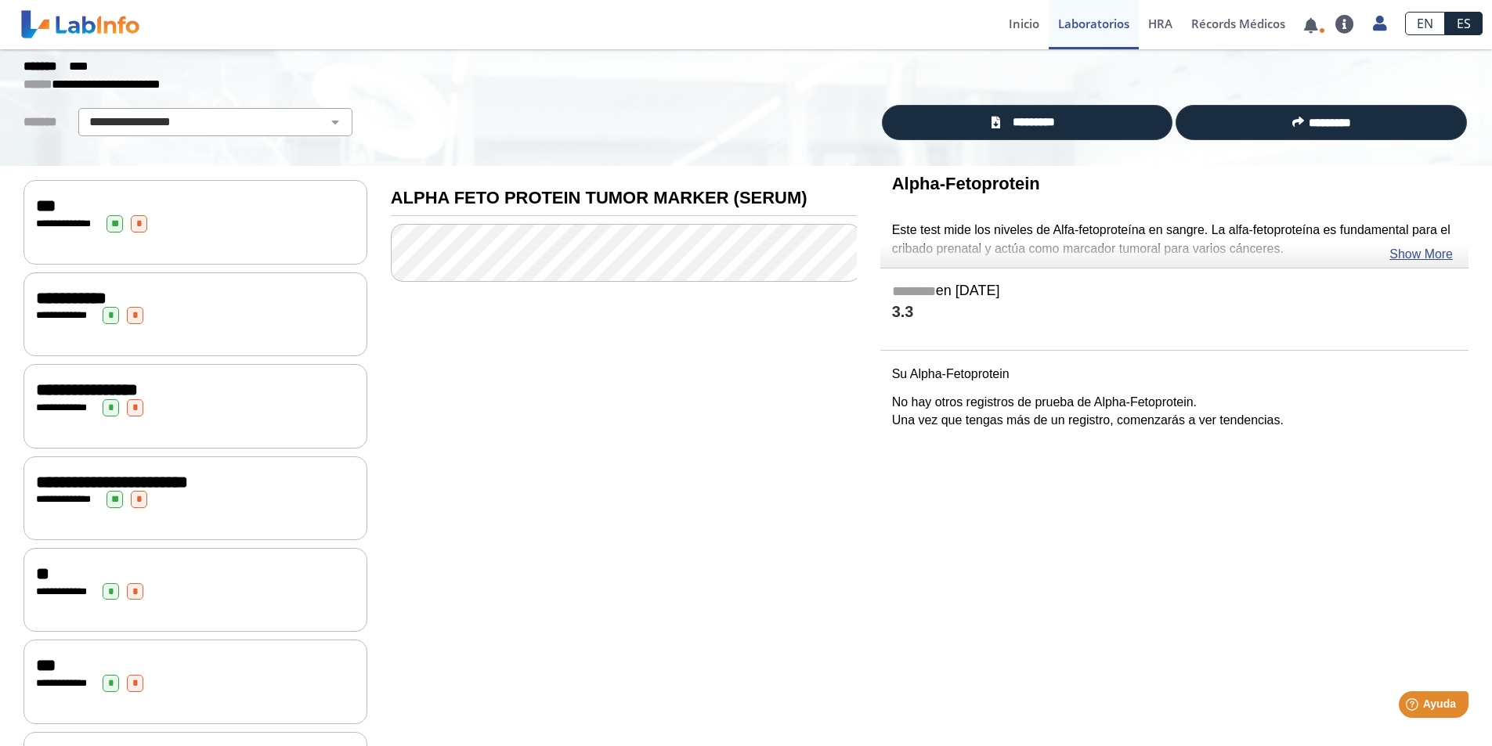
scroll to position [56, 0]
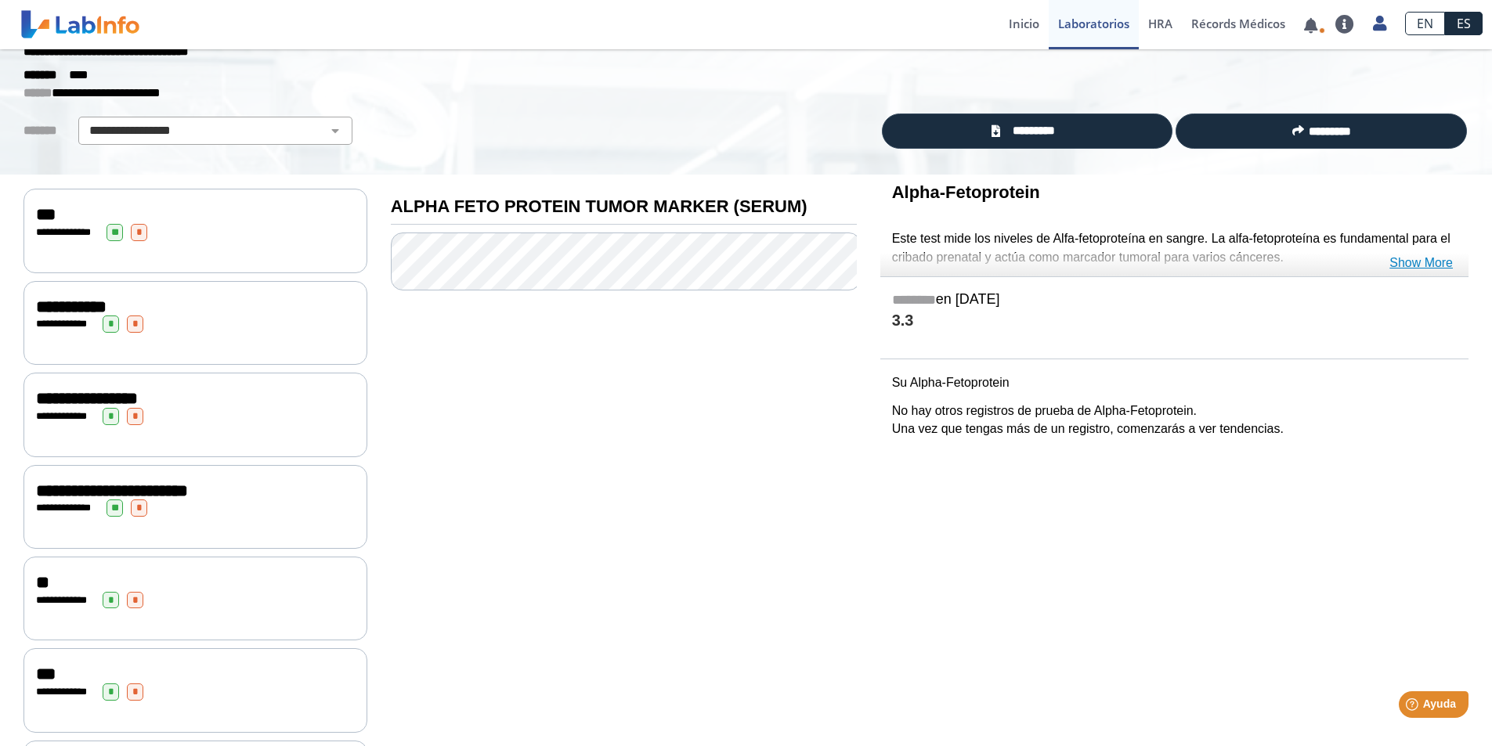
click at [1428, 262] on link "Show More" at bounding box center [1420, 263] width 63 height 19
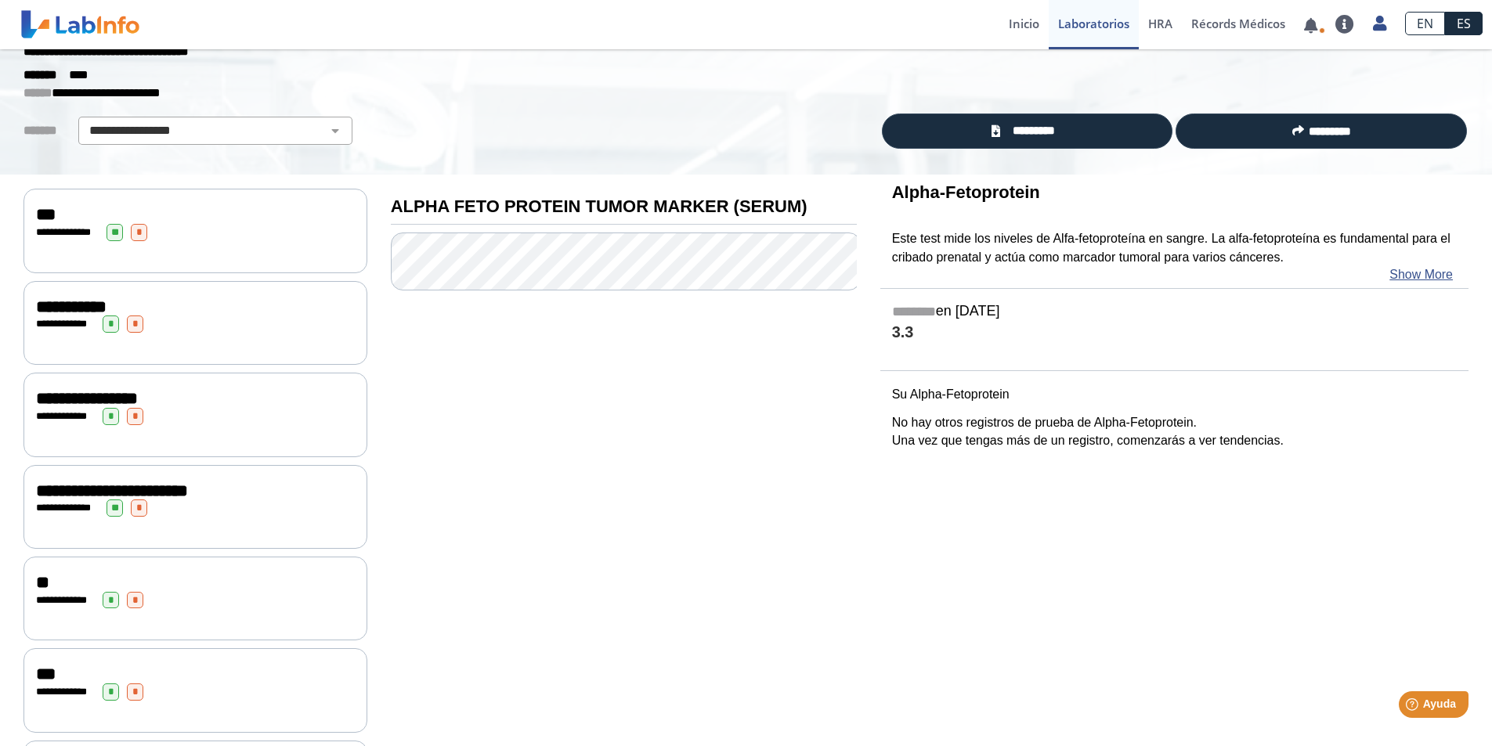
scroll to position [369, 0]
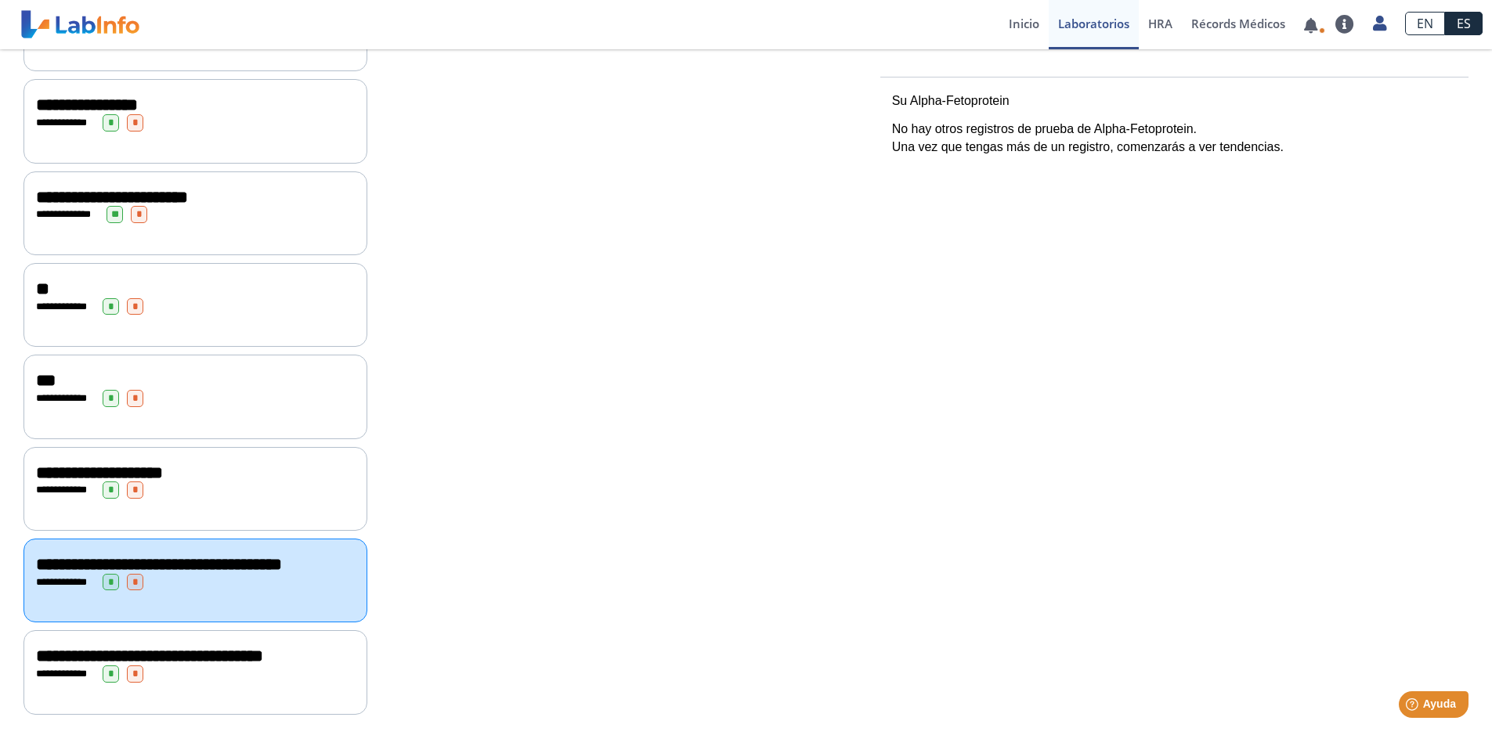
click at [258, 687] on div "**********" at bounding box center [195, 672] width 344 height 84
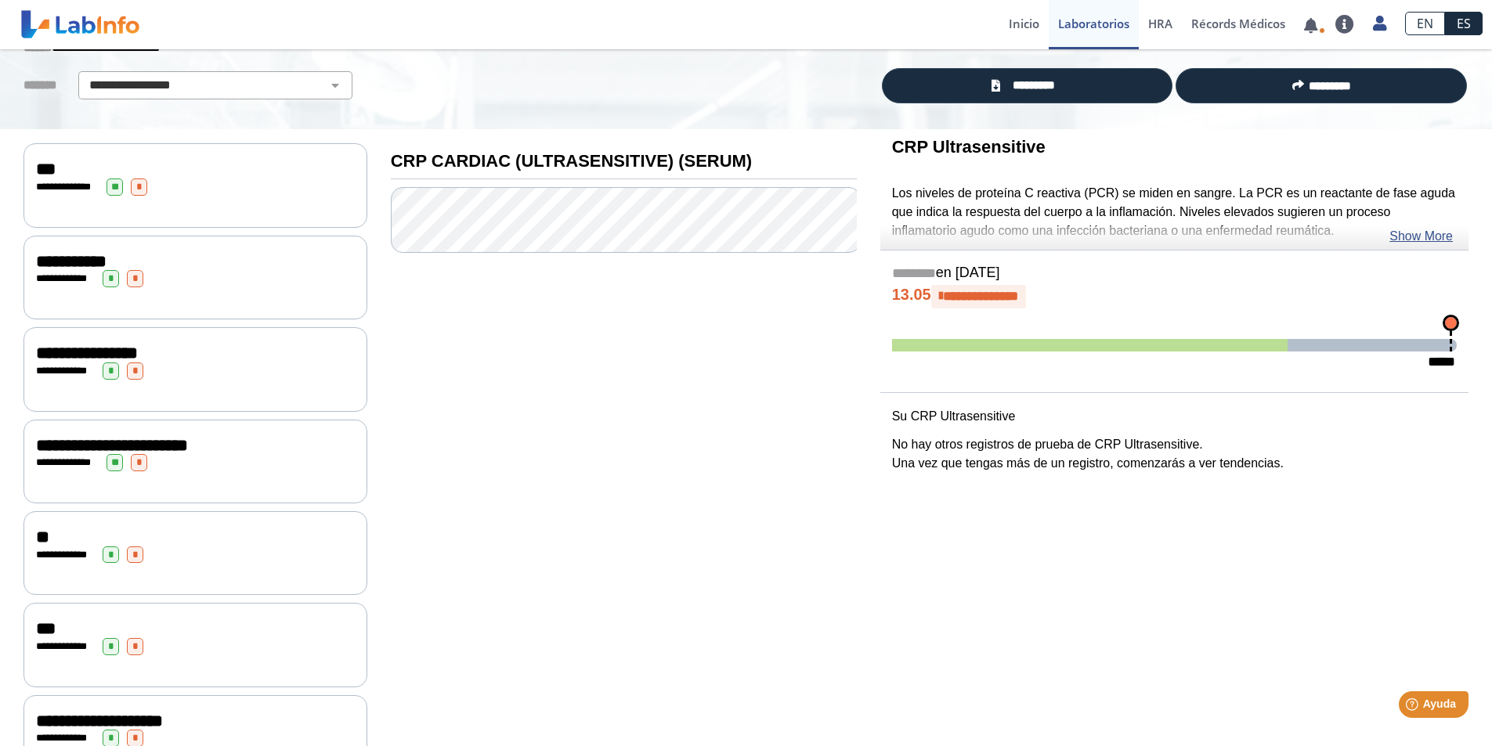
scroll to position [56, 0]
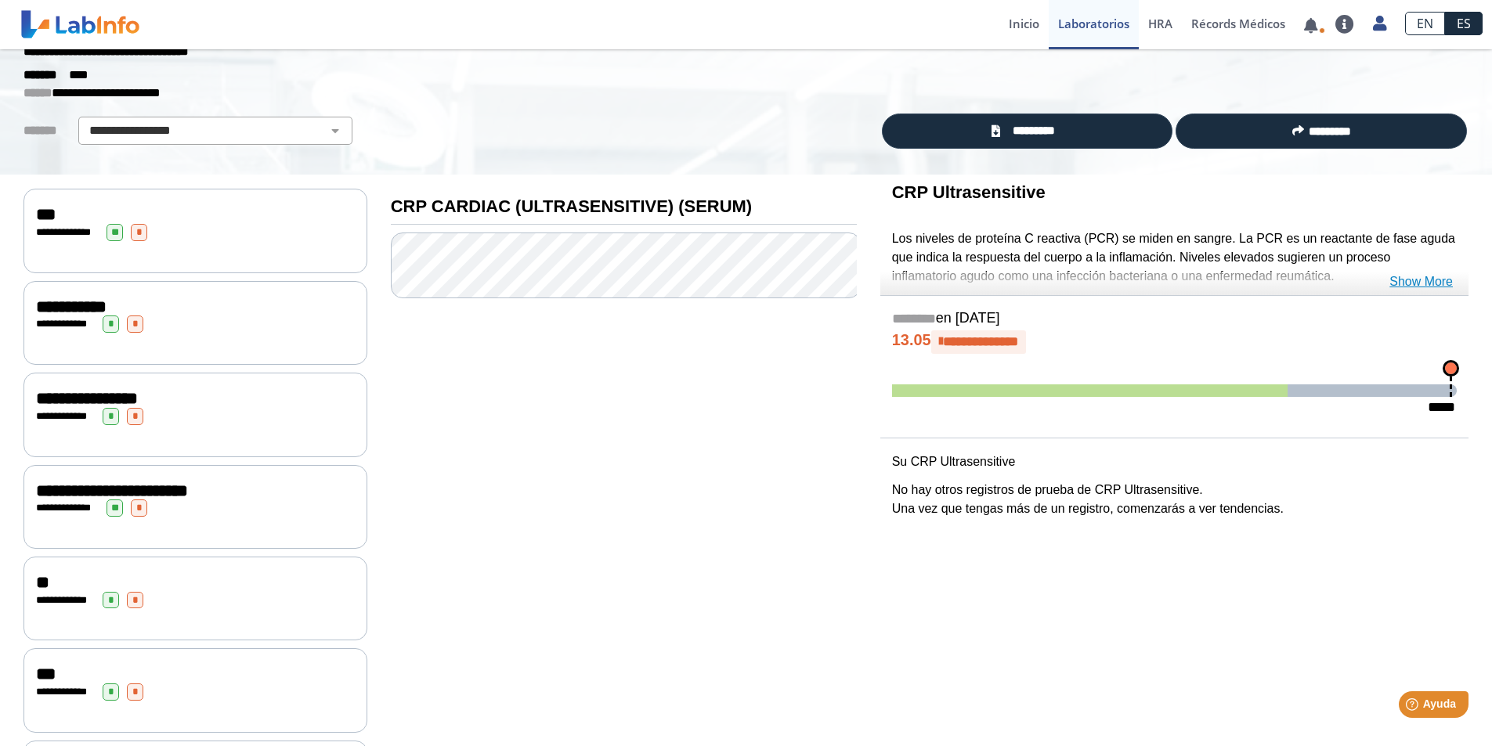
click at [1438, 275] on link "Show More" at bounding box center [1420, 281] width 63 height 19
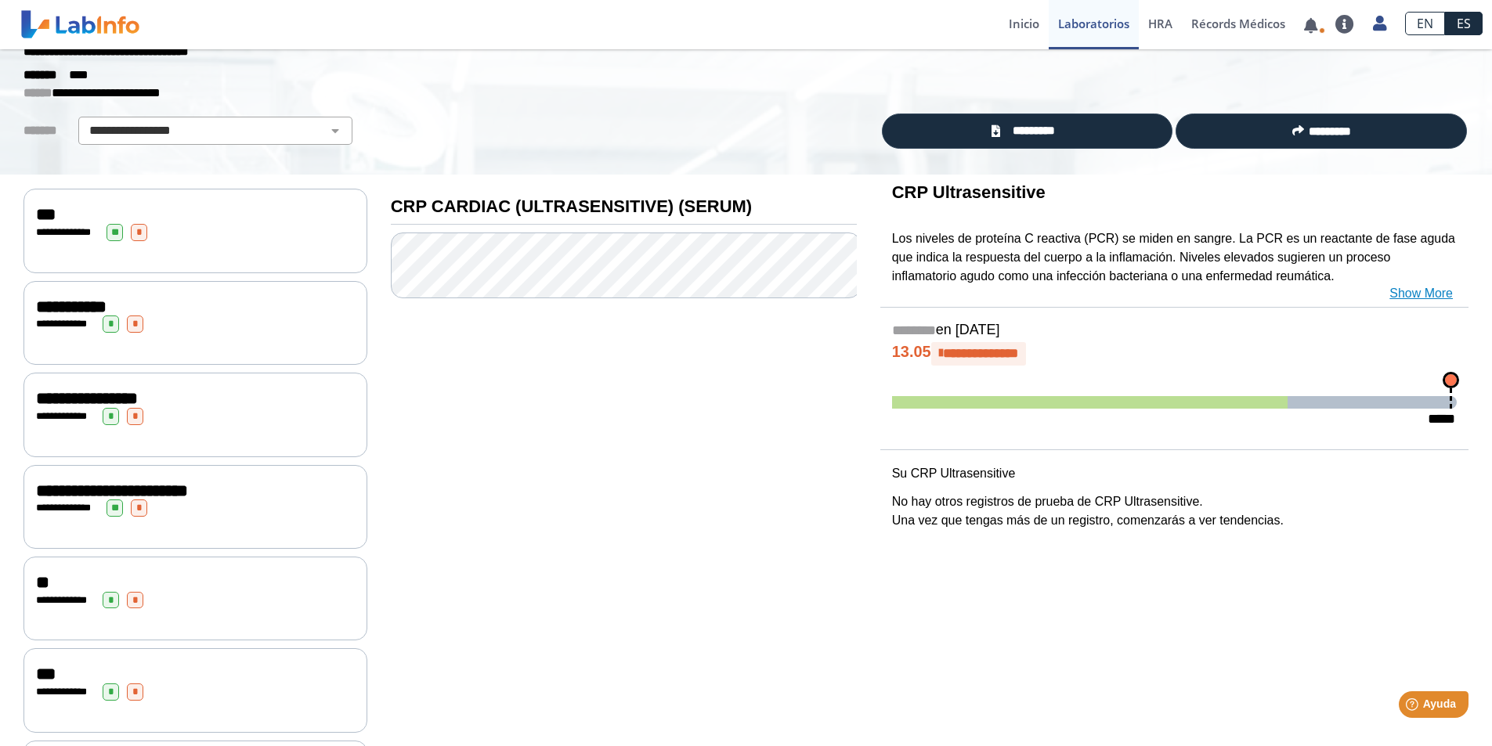
click at [1418, 291] on link "Show More" at bounding box center [1420, 293] width 63 height 19
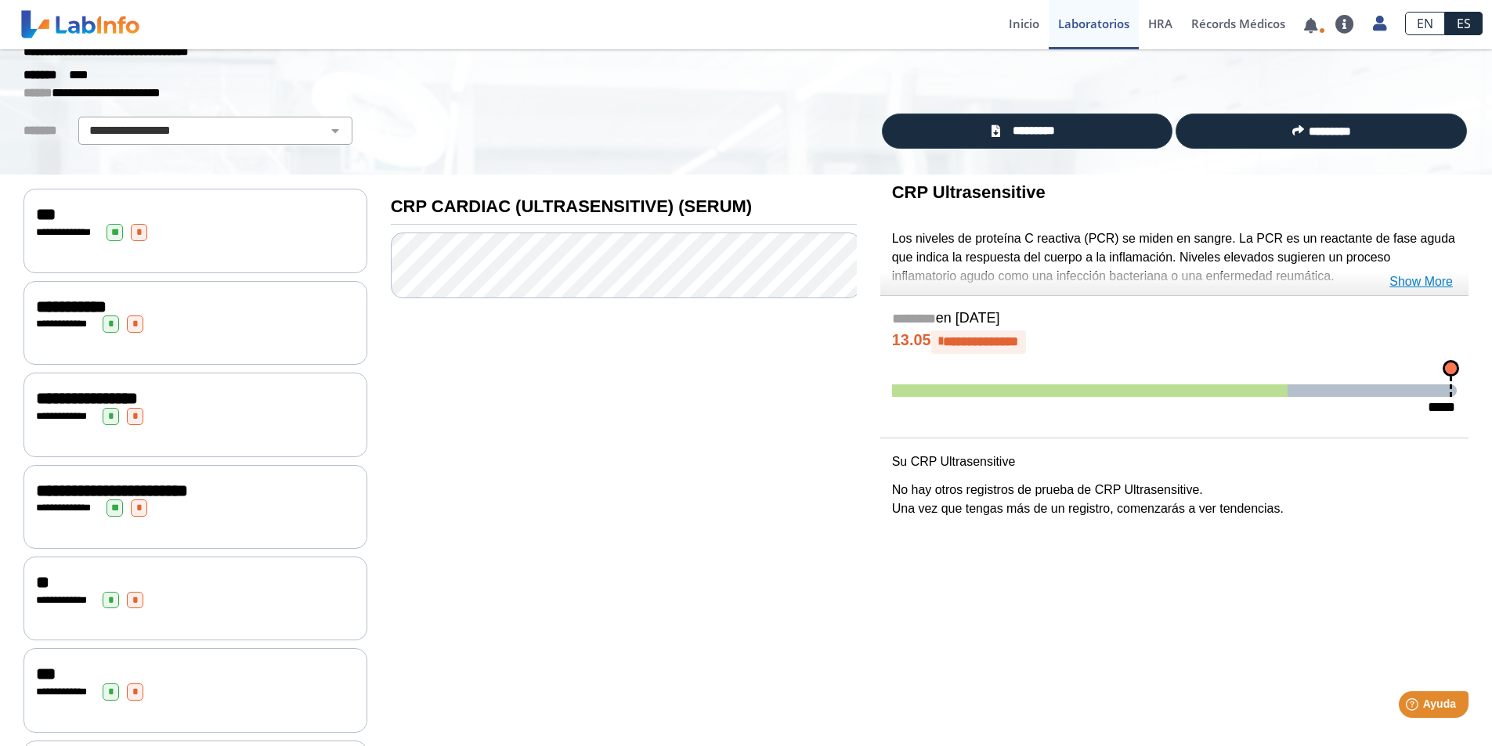
click at [1417, 280] on link "Show More" at bounding box center [1420, 281] width 63 height 19
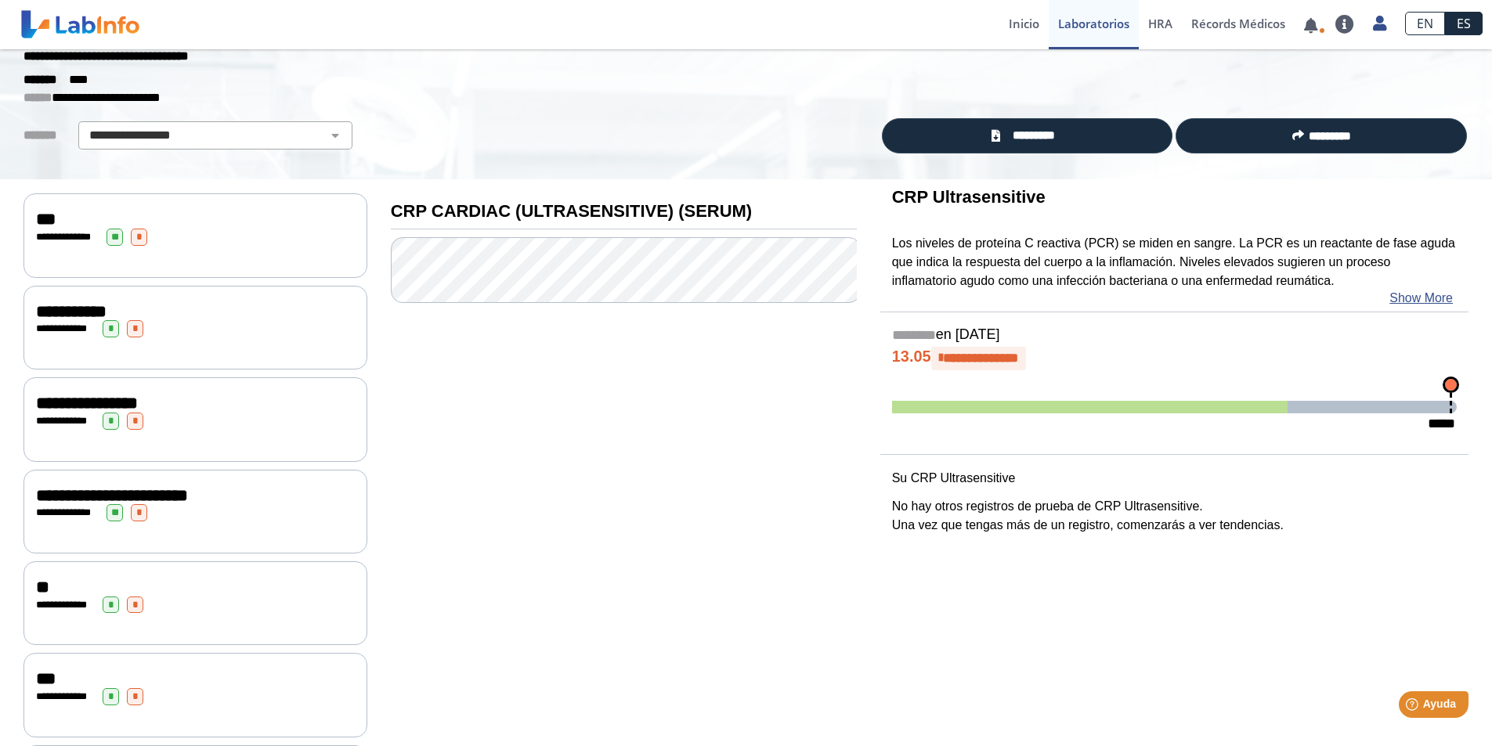
scroll to position [78, 0]
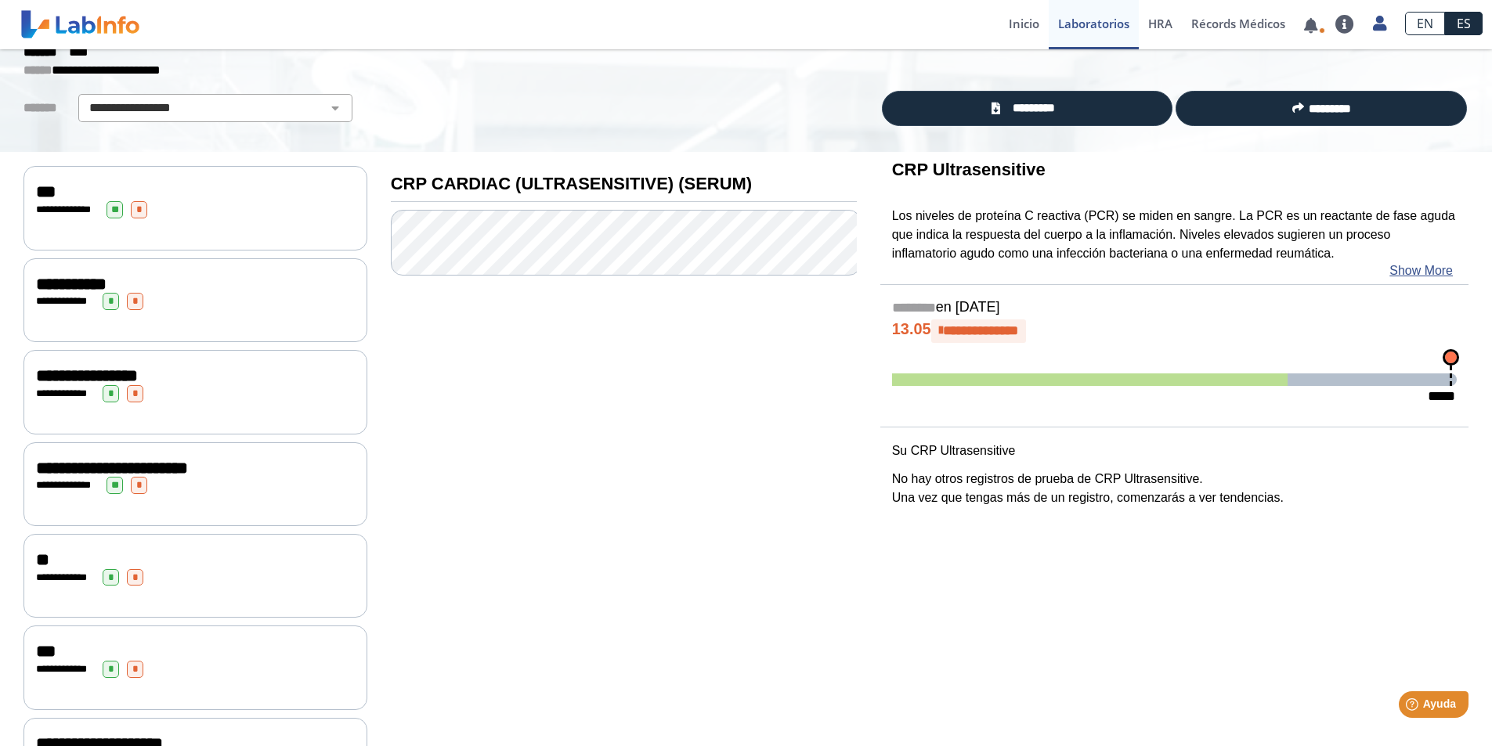
click at [236, 204] on div "**********" at bounding box center [195, 209] width 319 height 17
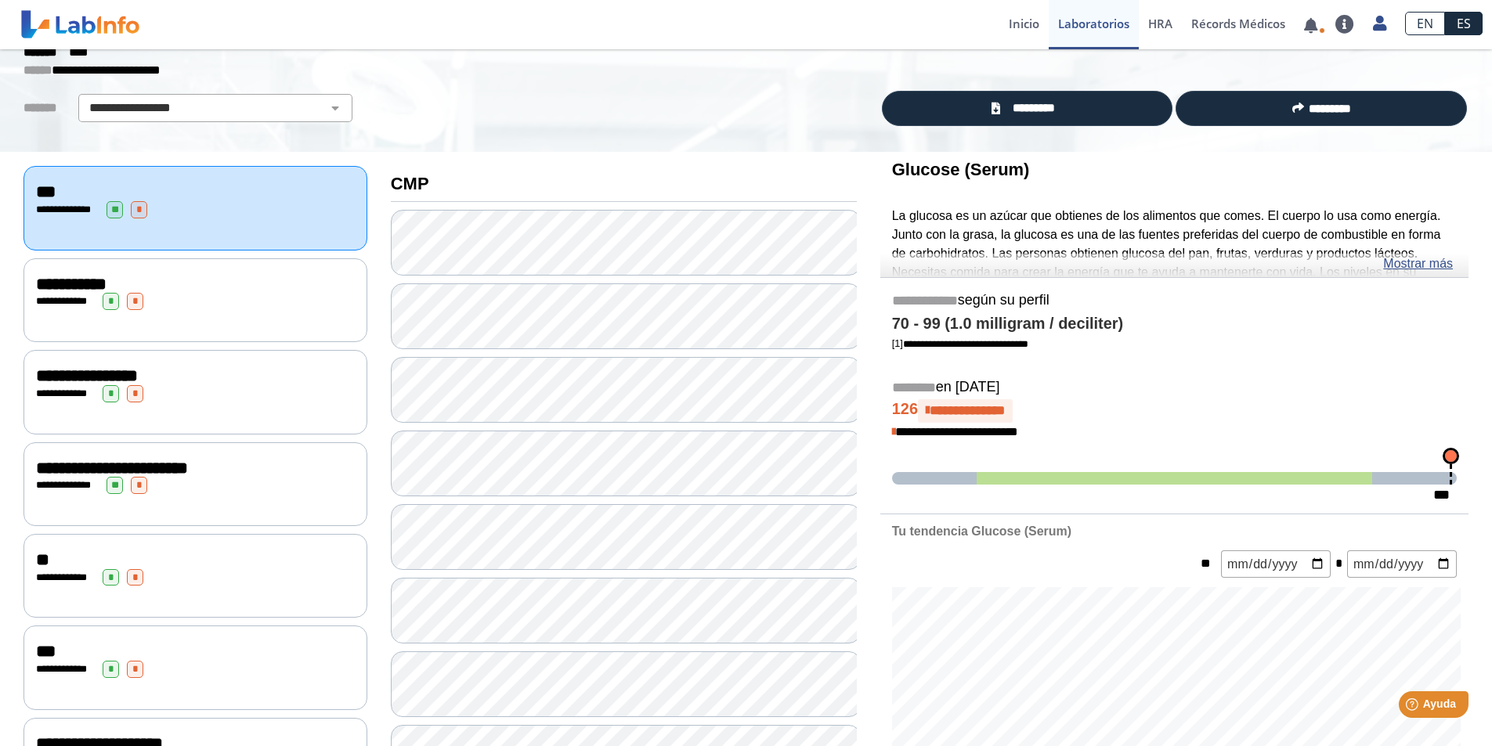
click at [289, 309] on div "**********" at bounding box center [195, 300] width 344 height 84
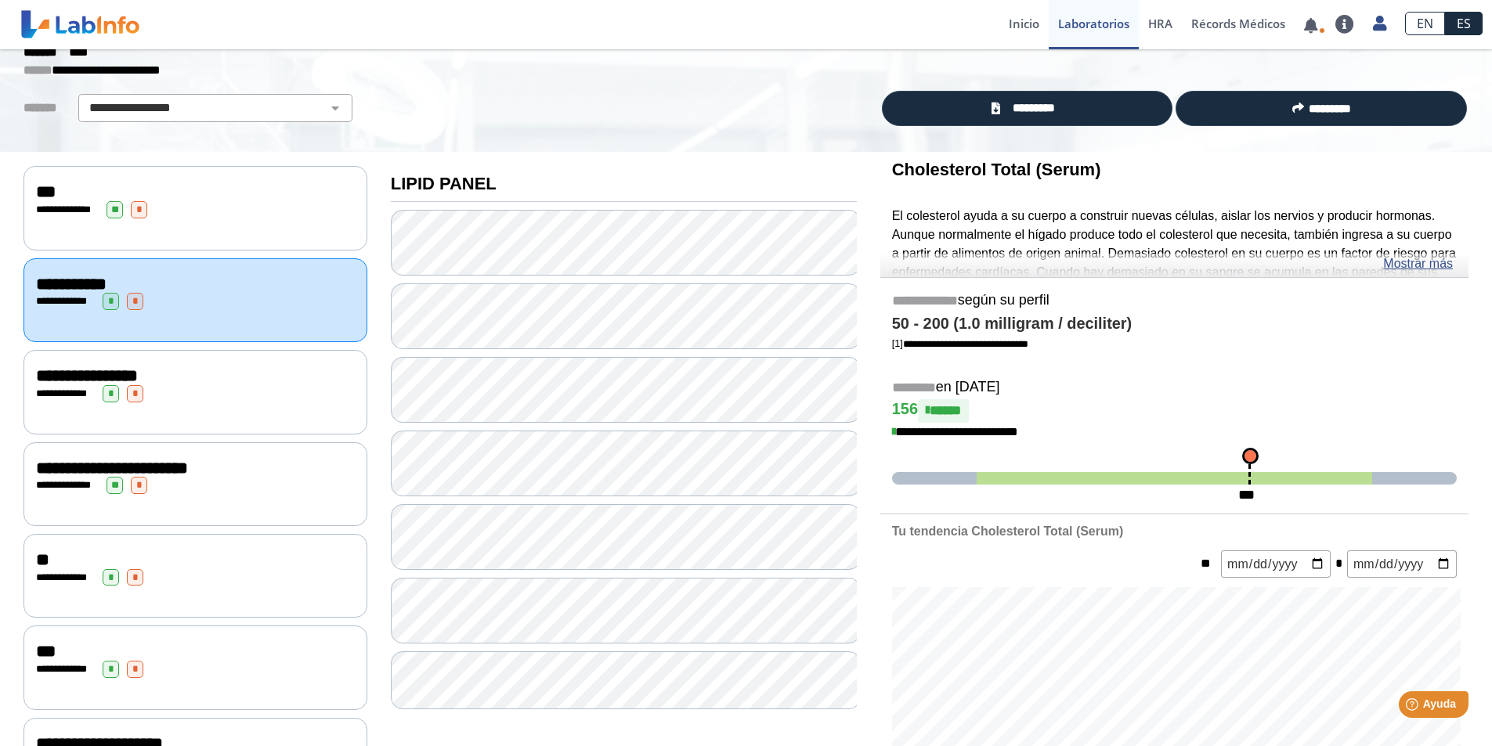
click at [224, 402] on div "**********" at bounding box center [195, 392] width 344 height 84
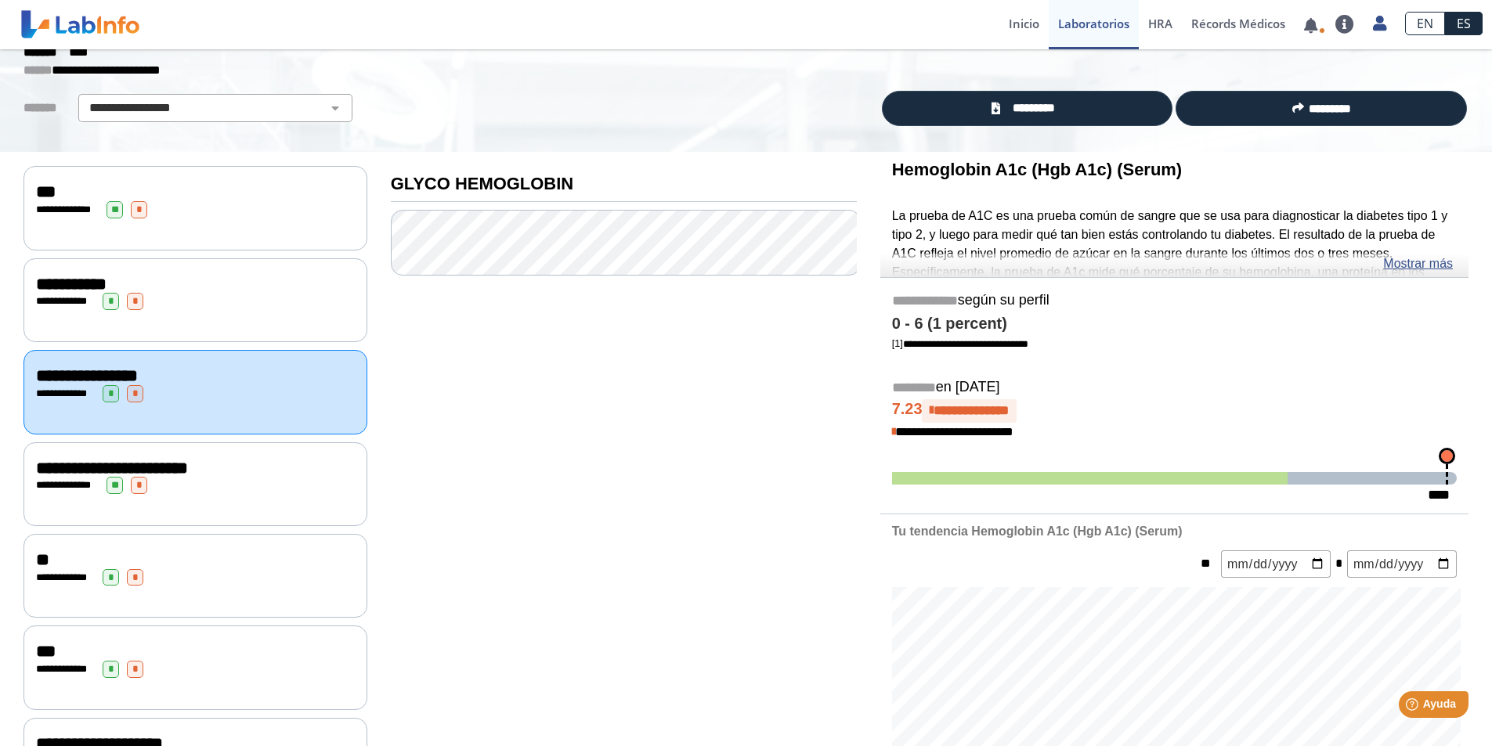
click at [187, 483] on div "**********" at bounding box center [195, 485] width 319 height 17
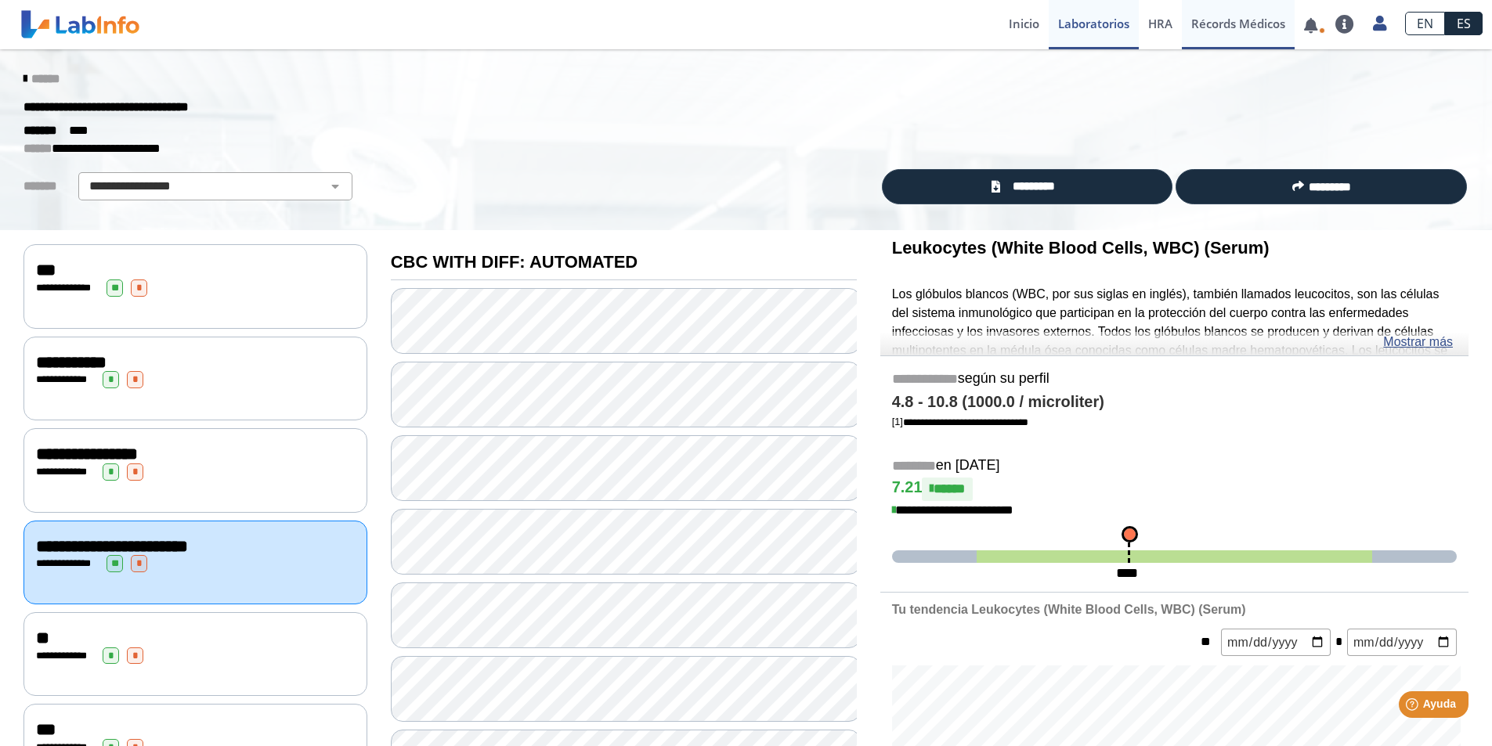
click at [1239, 16] on link "Récords Médicos" at bounding box center [1238, 24] width 113 height 49
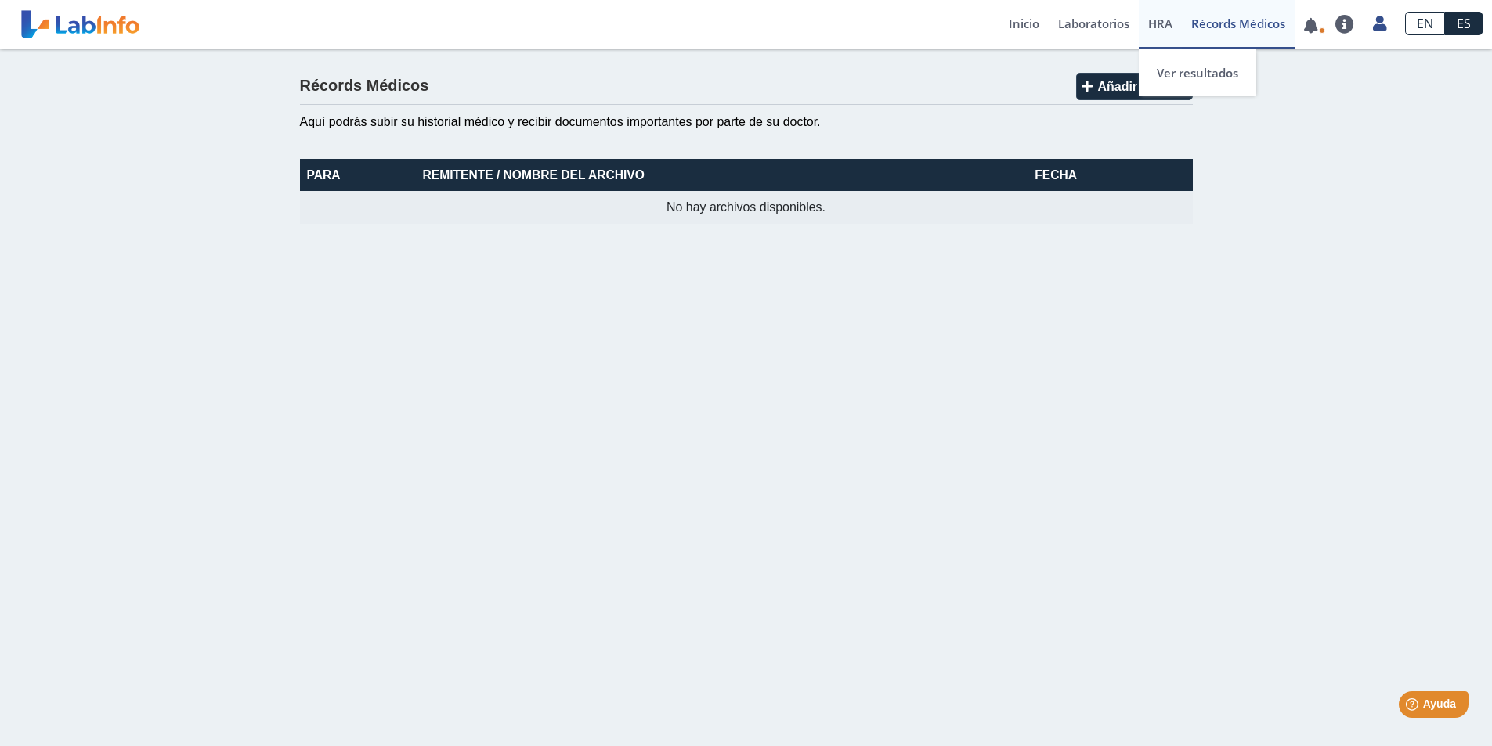
click at [1151, 15] on link "HRA Evaluación de Riesgos de Salud" at bounding box center [1160, 24] width 43 height 49
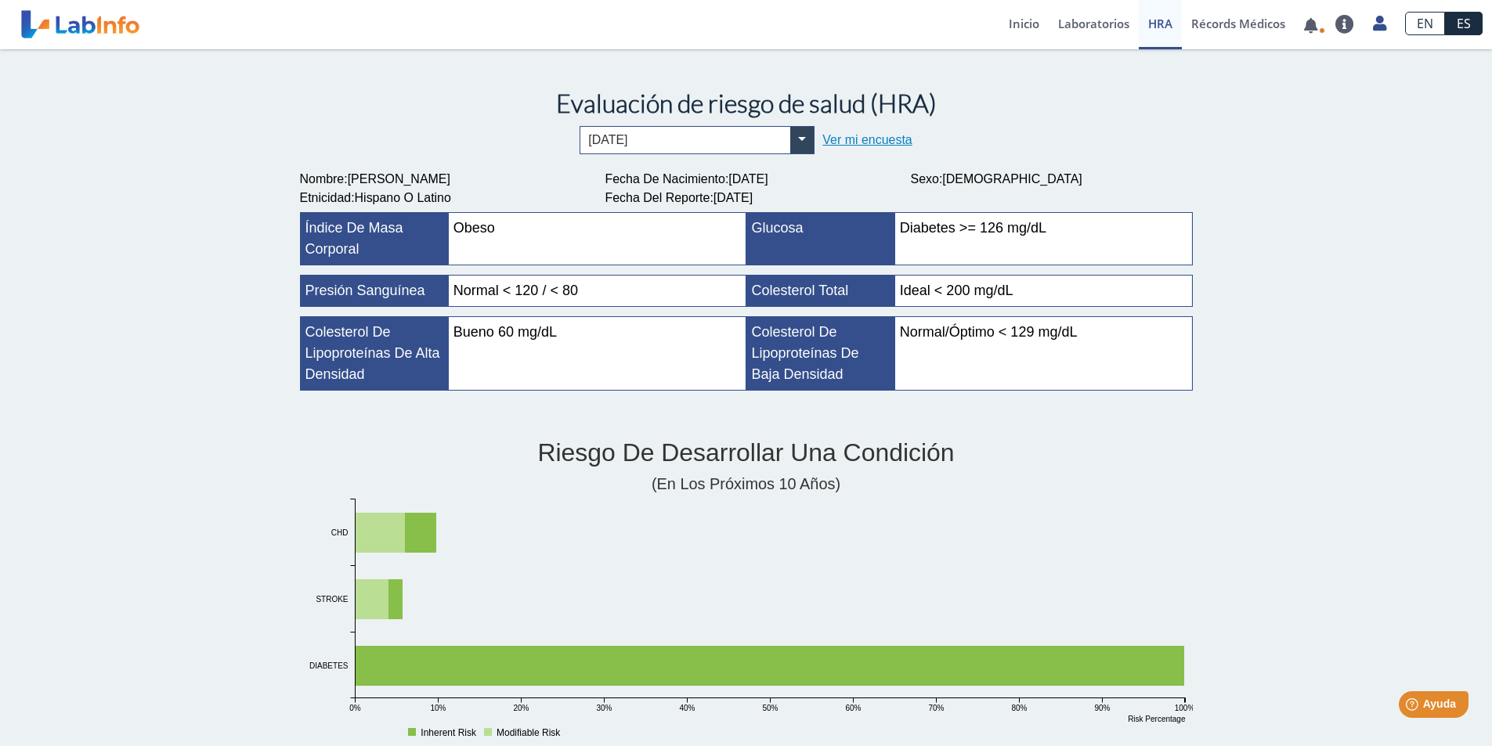
click at [868, 139] on link "Ver mi encuesta" at bounding box center [866, 139] width 89 height 13
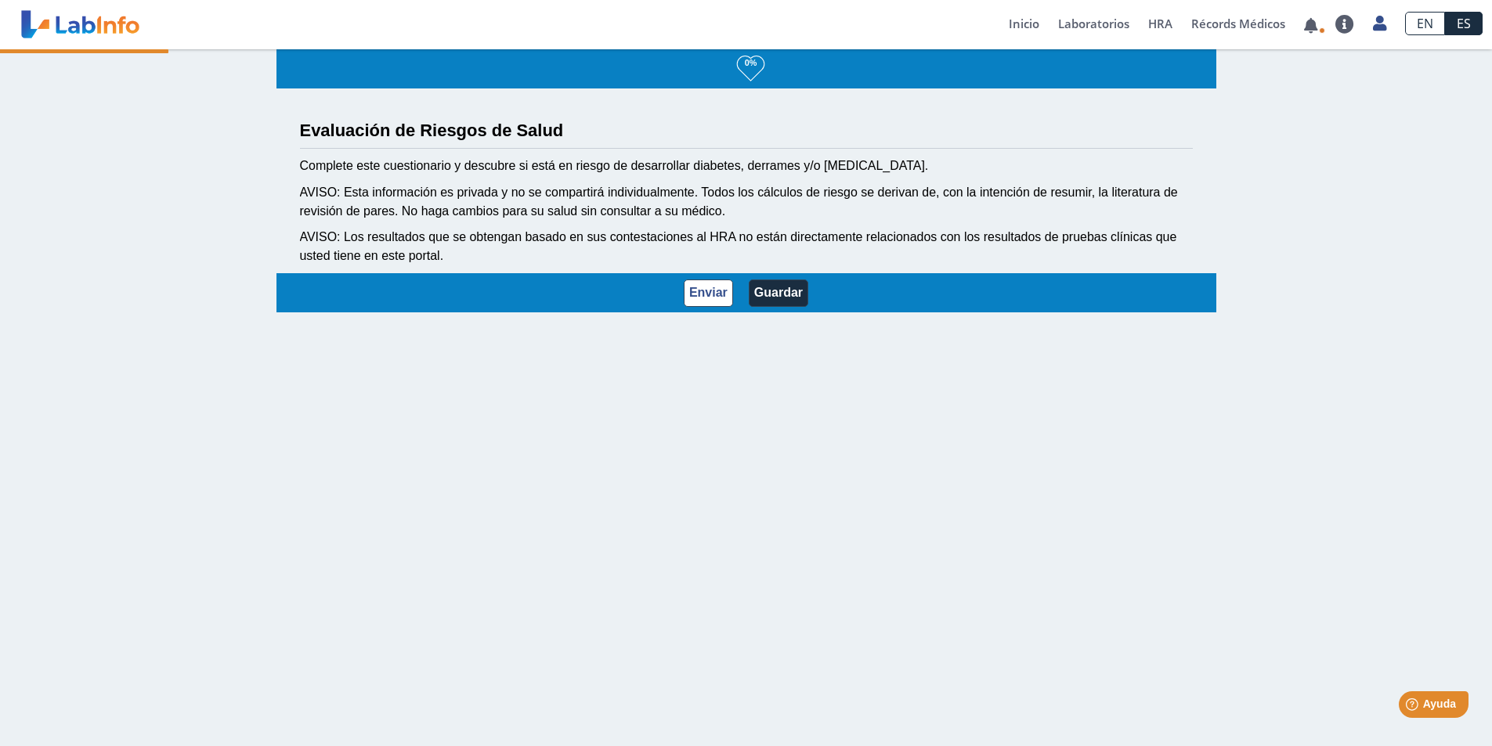
select select "2: 228"
select select "12: 273"
select select "8: 281"
select select "2: 134"
select select "1: 168"
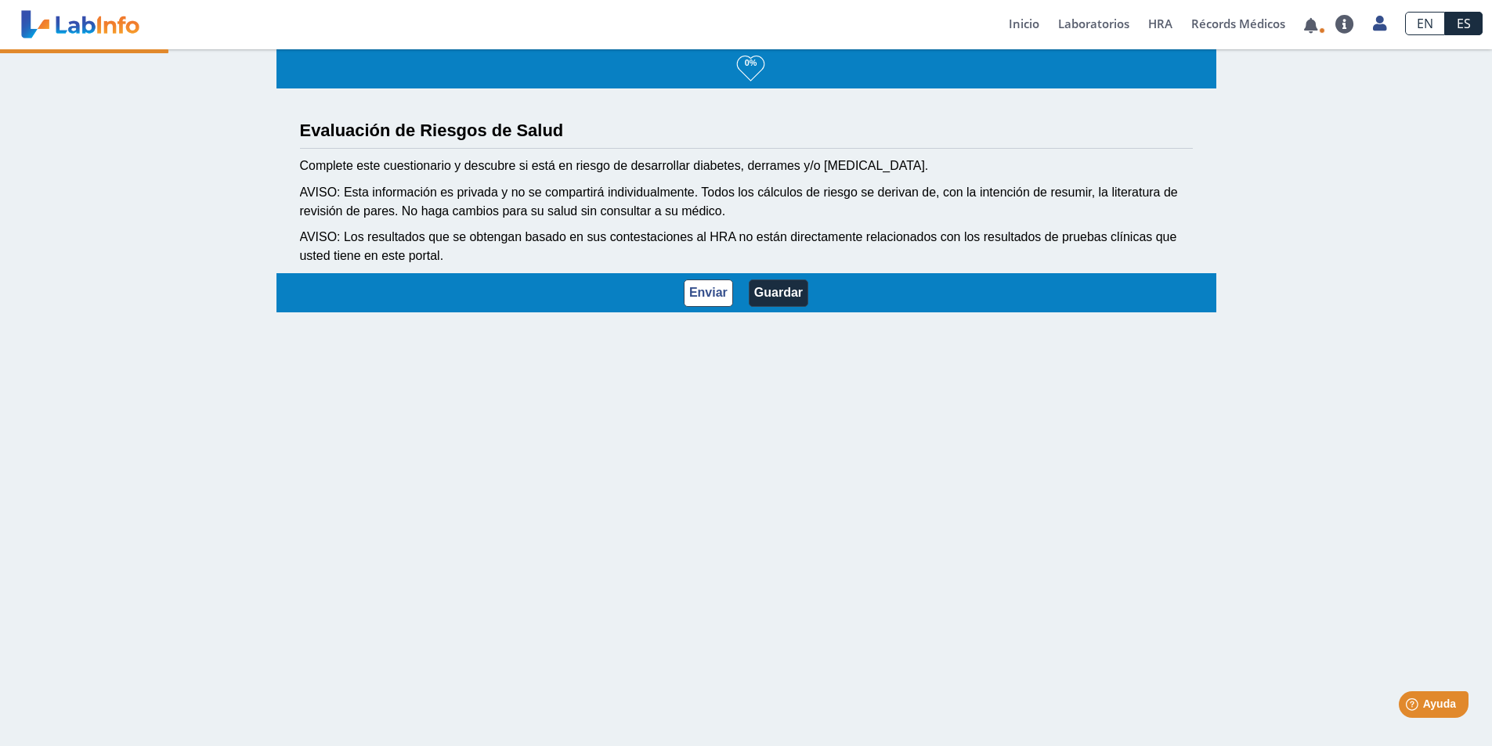
select select "5: 147"
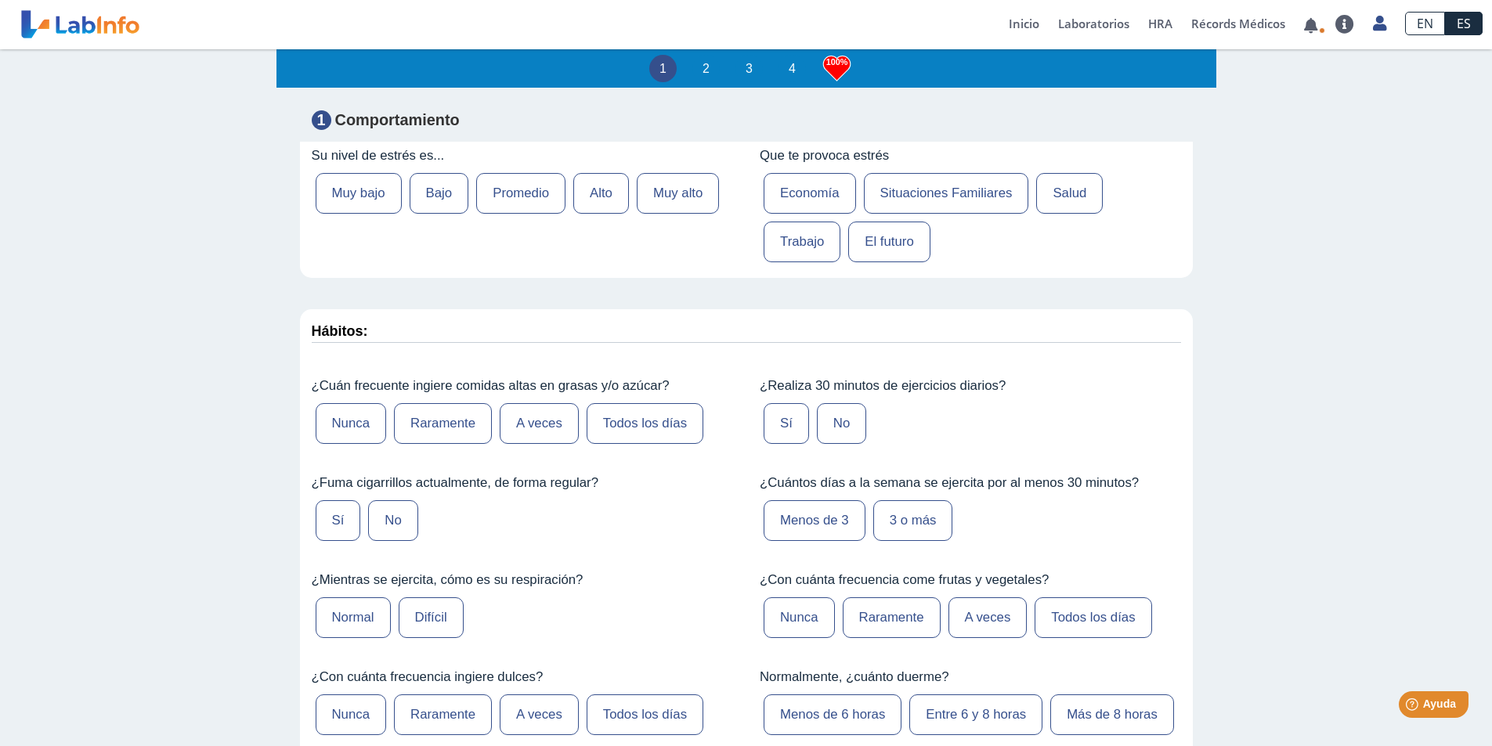
scroll to position [705, 0]
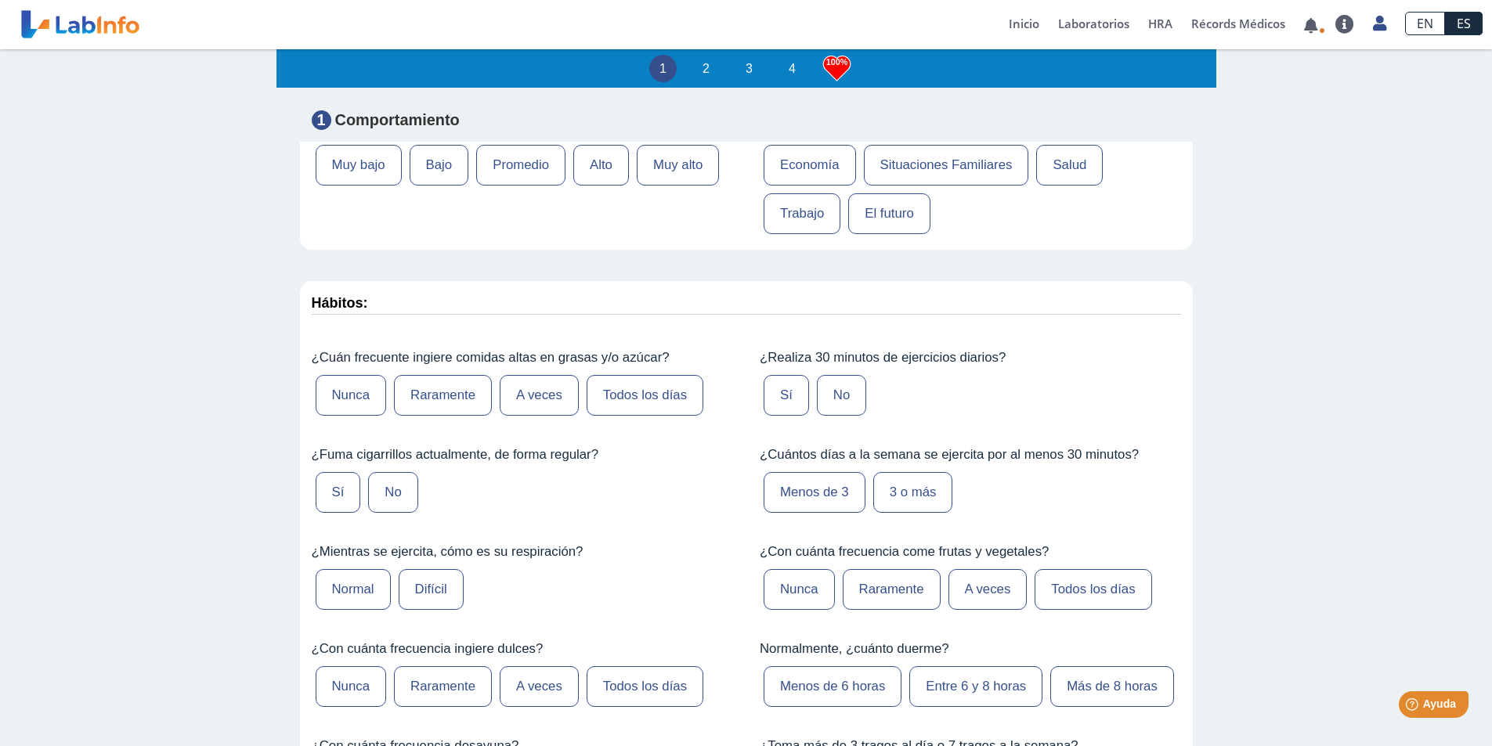
click at [780, 206] on label "Trabajo" at bounding box center [801, 213] width 77 height 41
click at [788, 221] on label "Trabajo" at bounding box center [801, 213] width 77 height 41
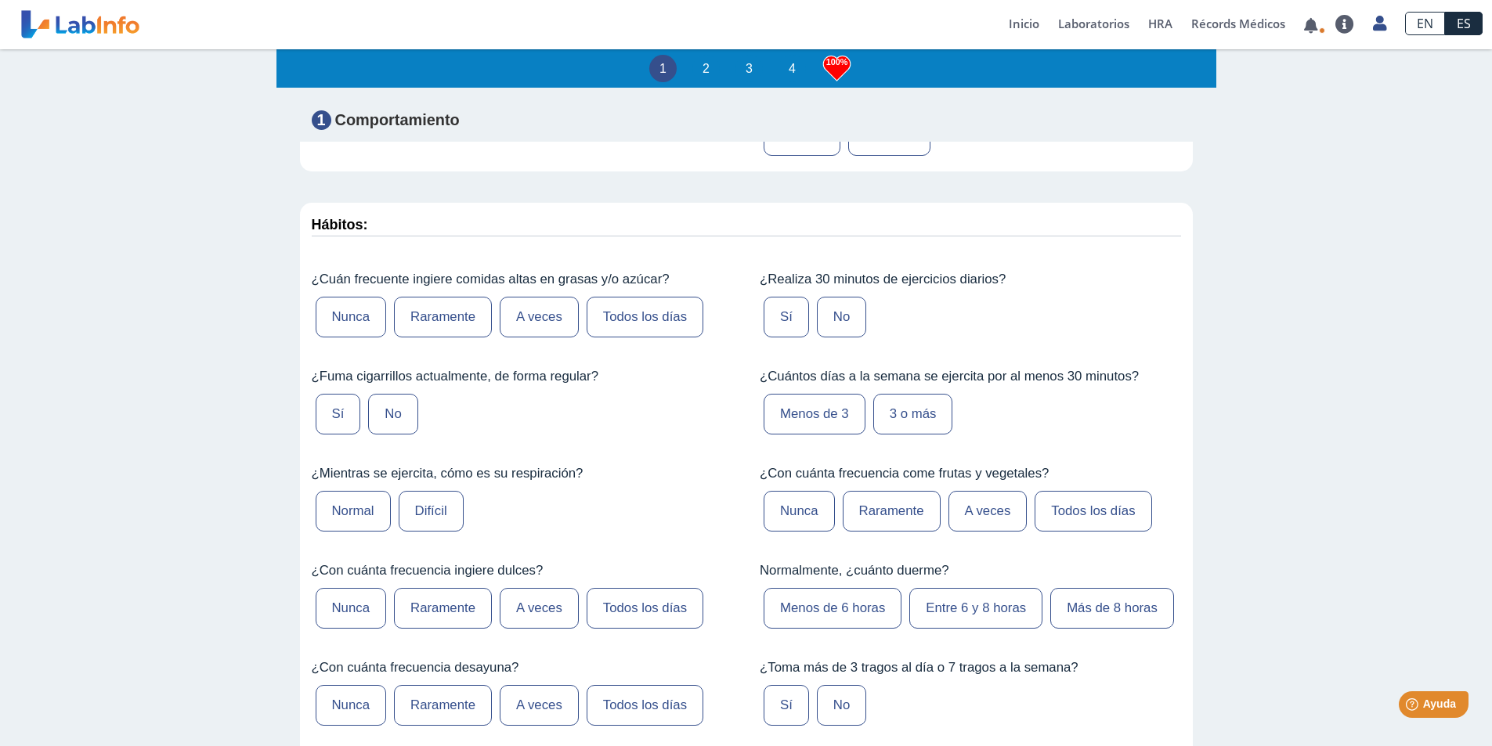
scroll to position [861, 0]
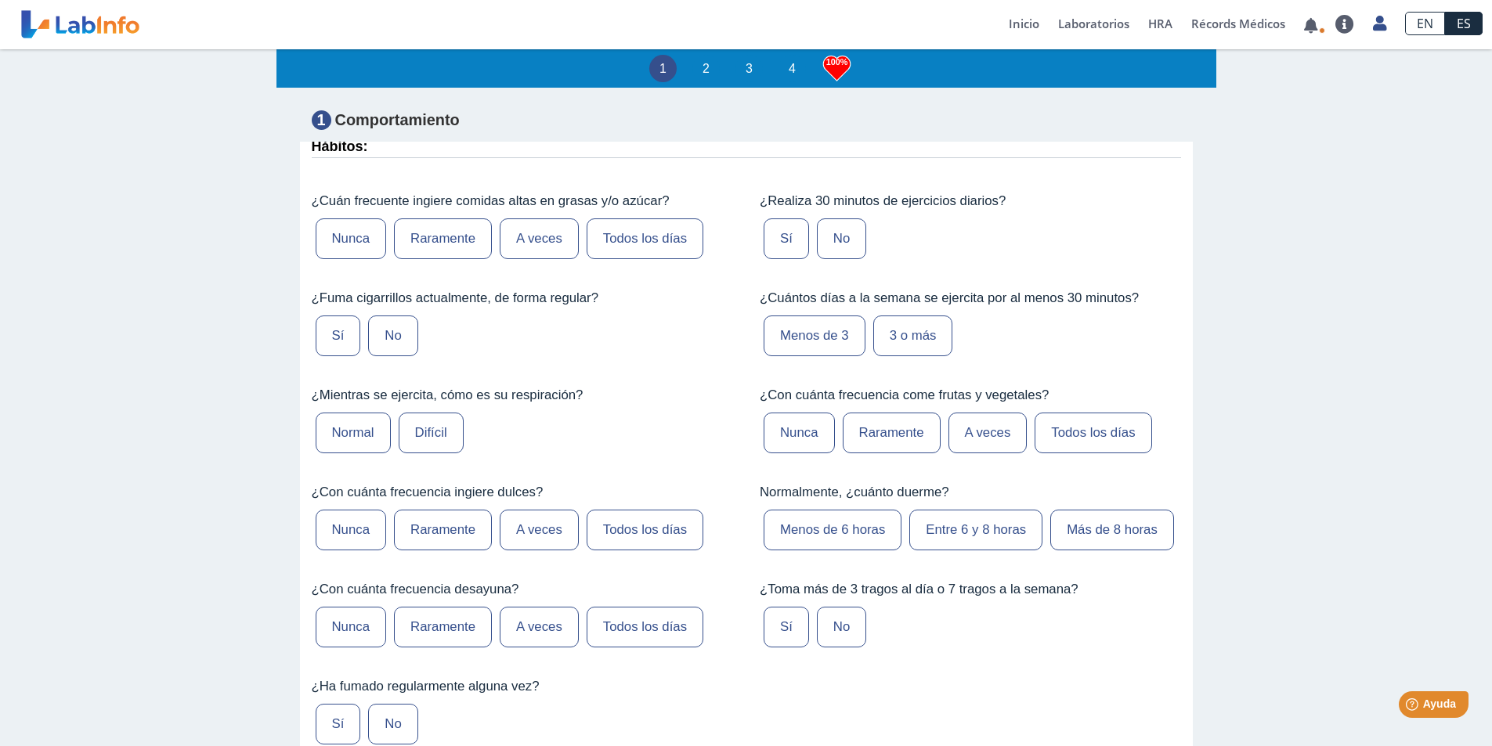
click at [554, 242] on label "A veces" at bounding box center [539, 238] width 79 height 41
click at [628, 240] on label "Todos los días" at bounding box center [644, 238] width 117 height 41
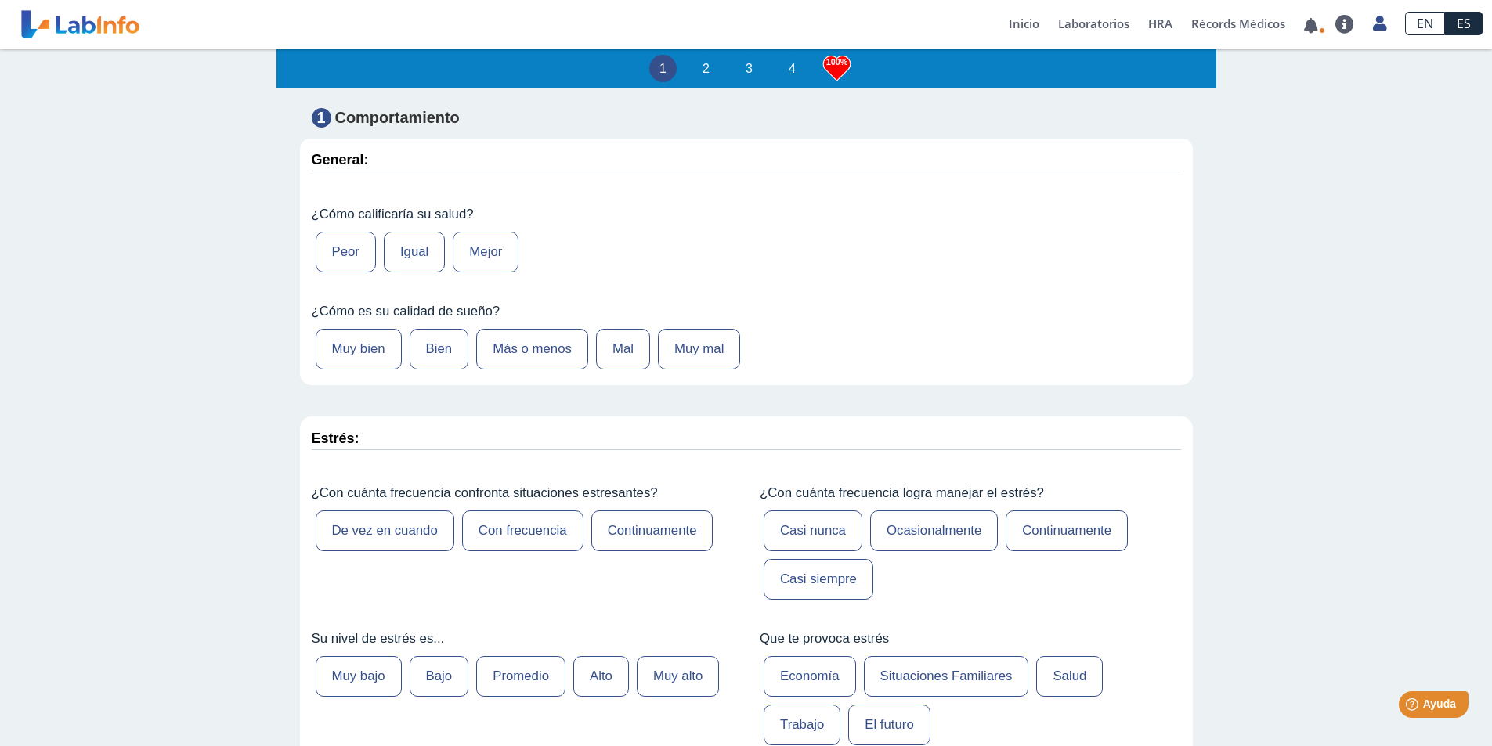
scroll to position [0, 0]
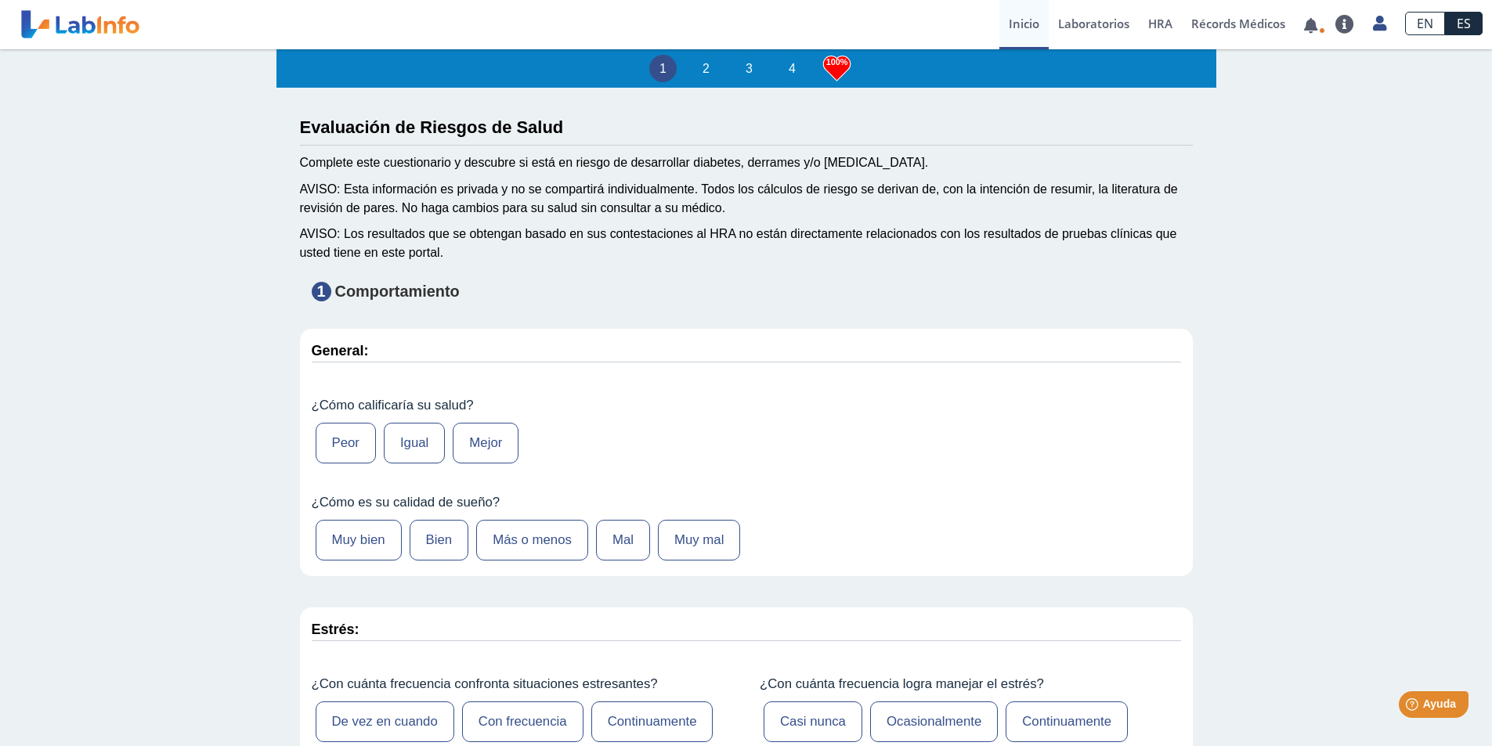
click at [1035, 26] on link "Inicio" at bounding box center [1023, 24] width 49 height 49
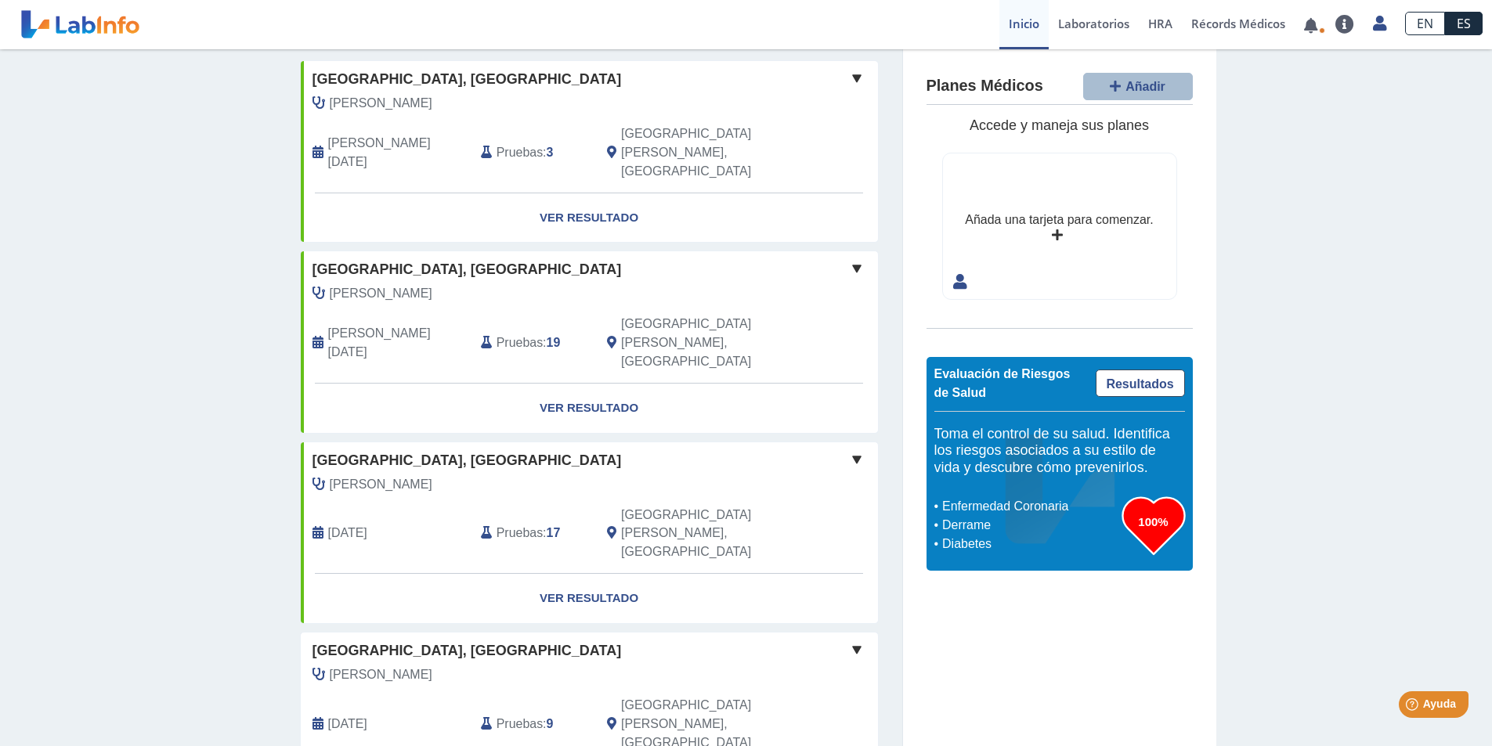
scroll to position [159, 0]
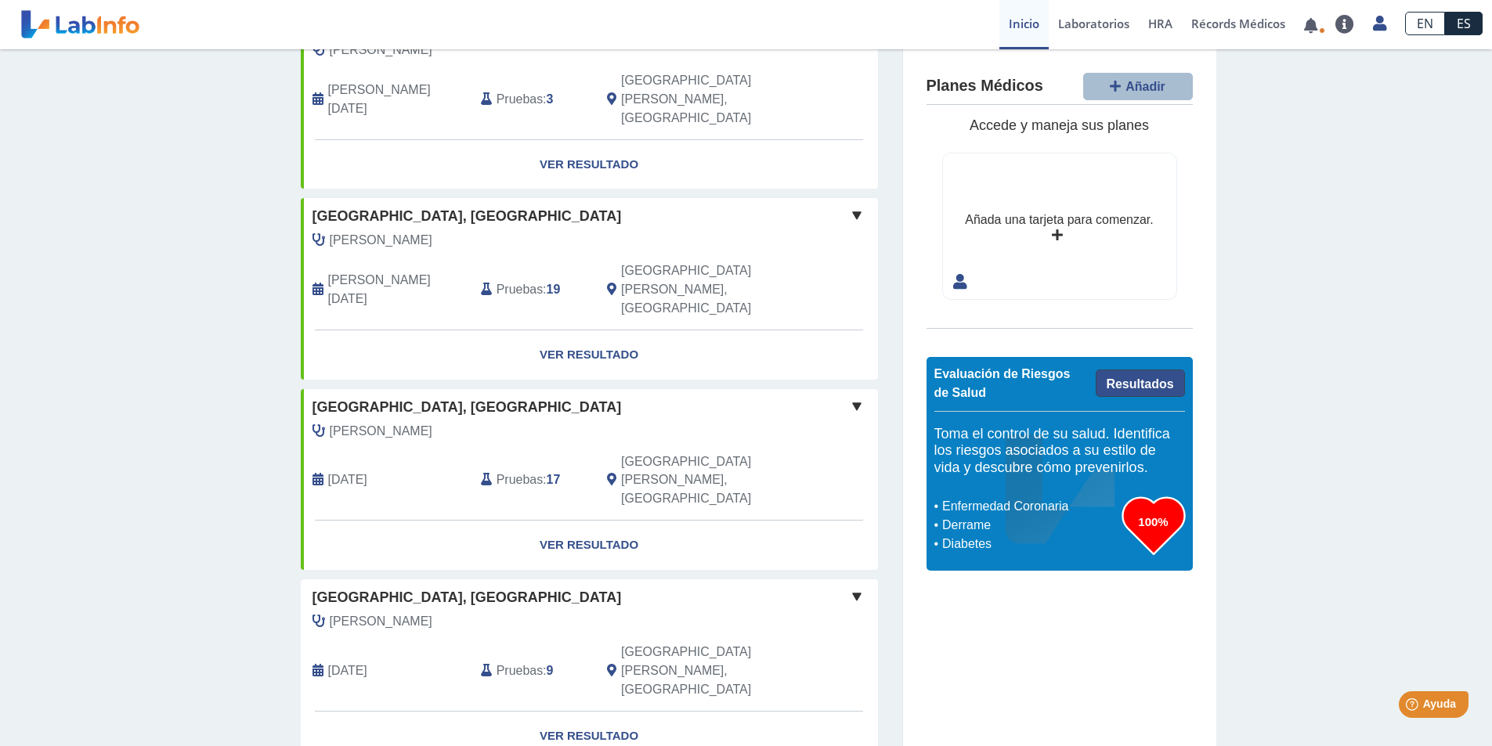
click at [1128, 378] on link "Resultados" at bounding box center [1139, 383] width 89 height 27
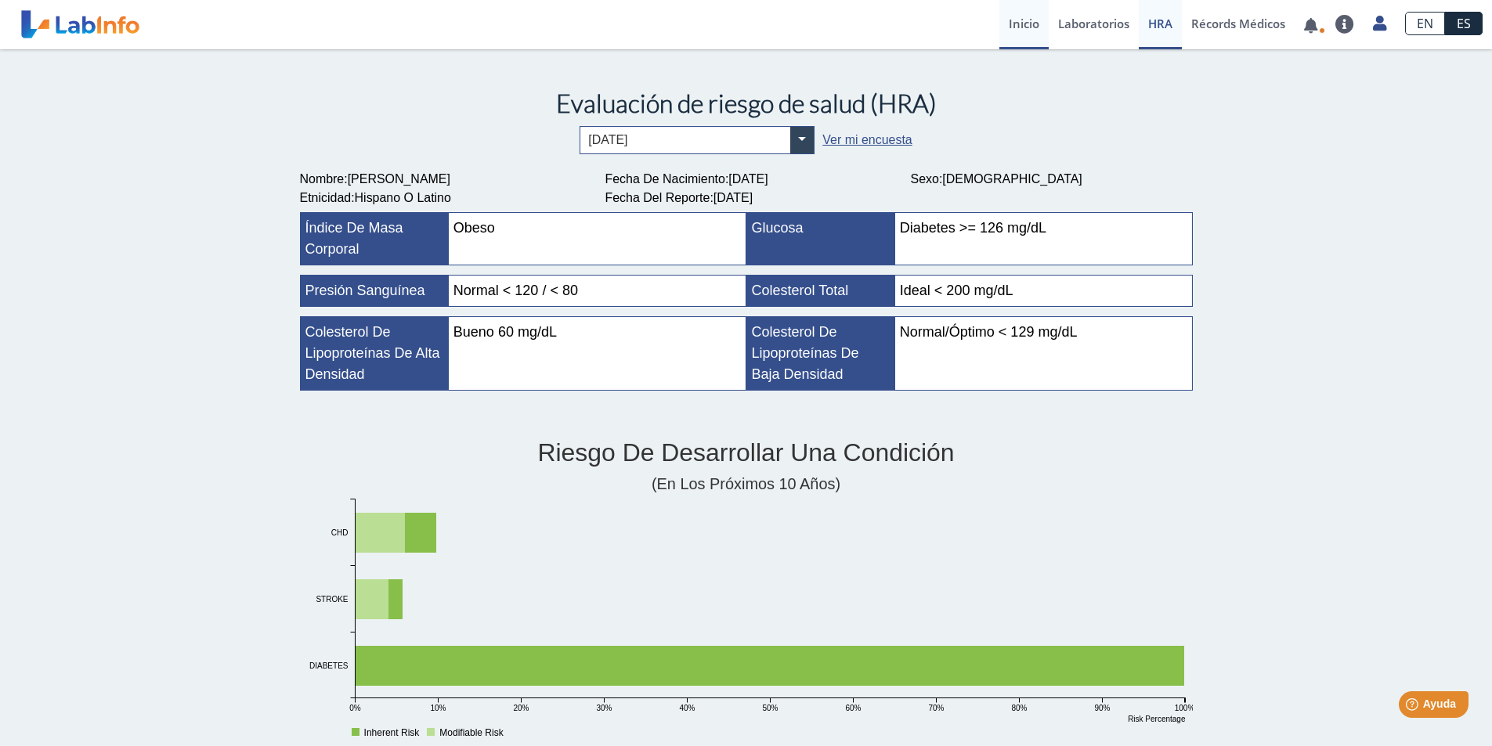
click at [1023, 27] on link "Inicio" at bounding box center [1023, 24] width 49 height 49
